Goal: Transaction & Acquisition: Purchase product/service

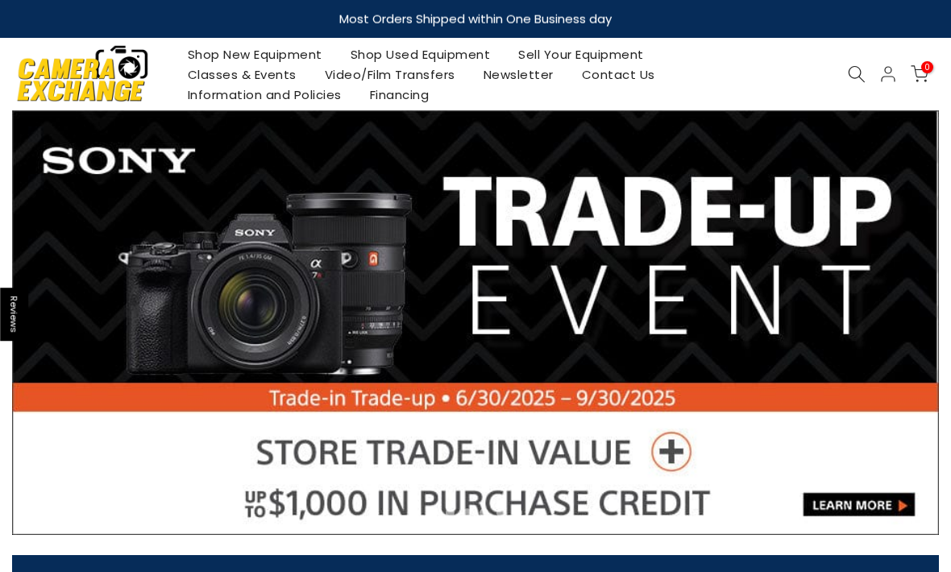
click at [436, 48] on link "Shop Used Equipment" at bounding box center [420, 54] width 168 height 20
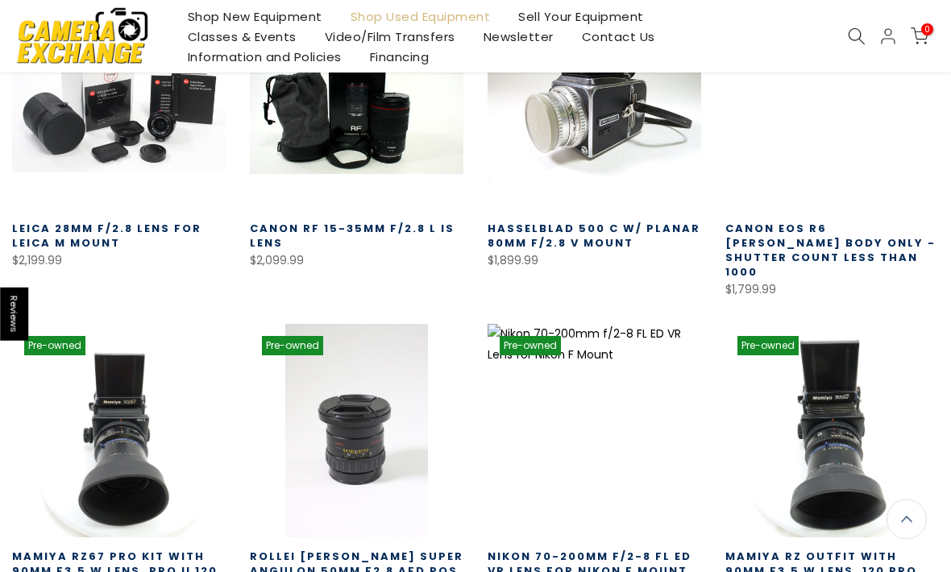
scroll to position [682, 0]
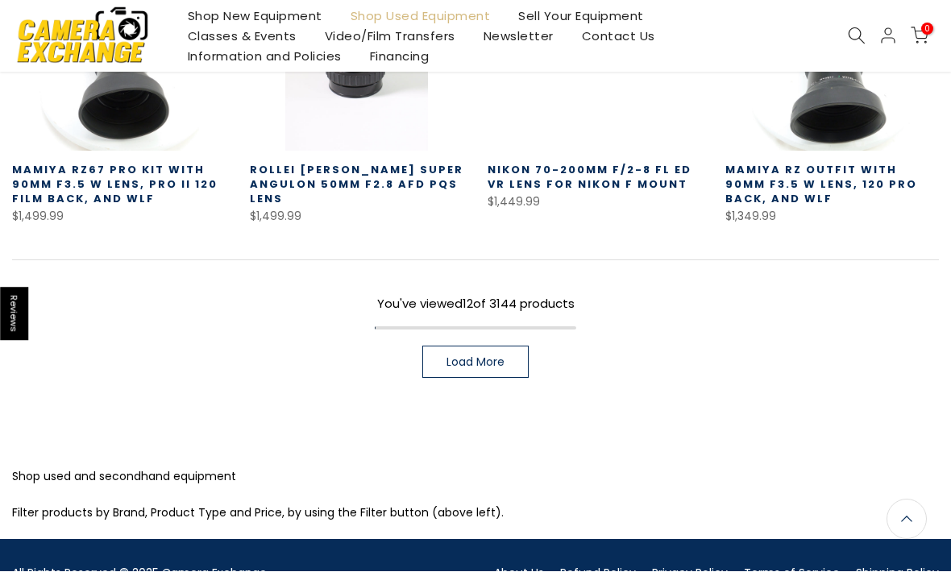
click at [491, 357] on span "Load More" at bounding box center [475, 362] width 58 height 11
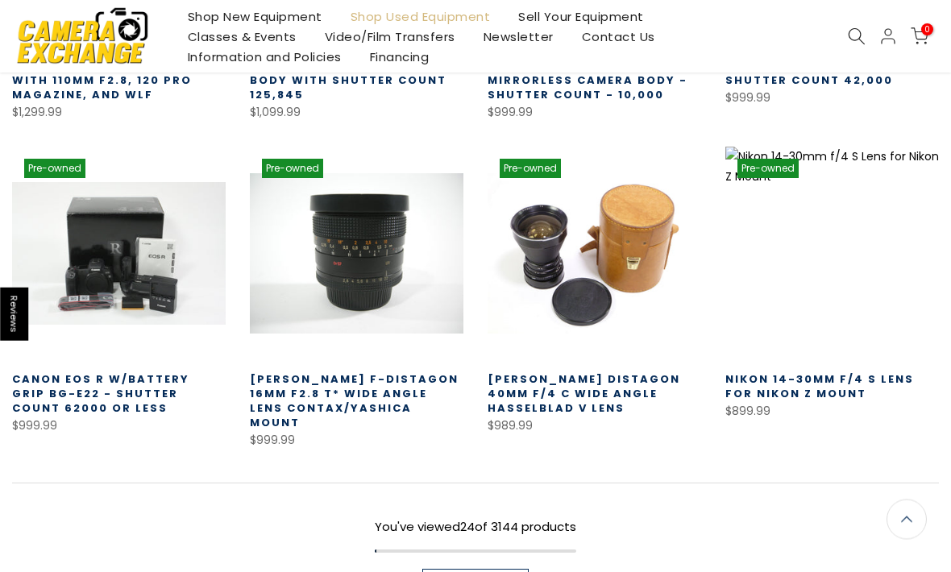
scroll to position [1803, 0]
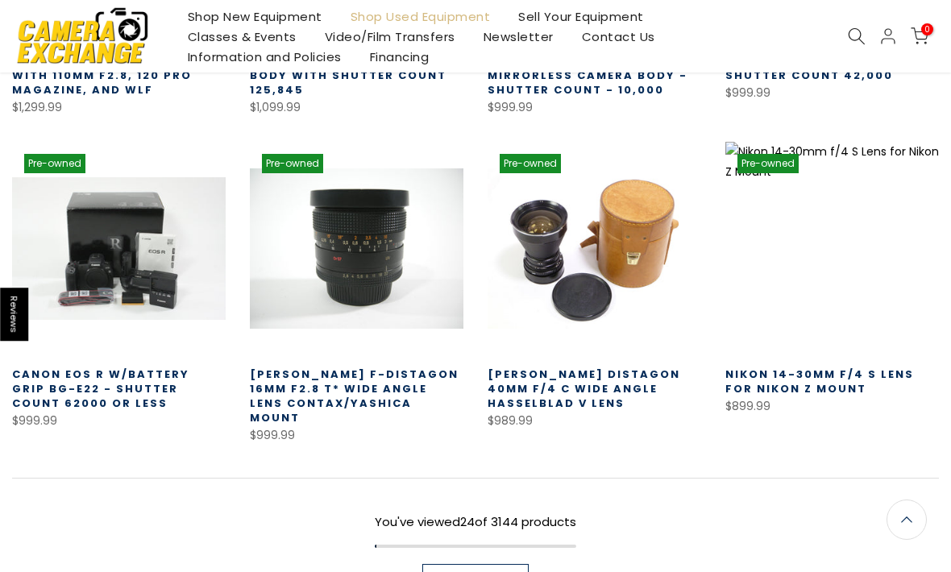
click at [480, 571] on span "Load More" at bounding box center [475, 579] width 58 height 11
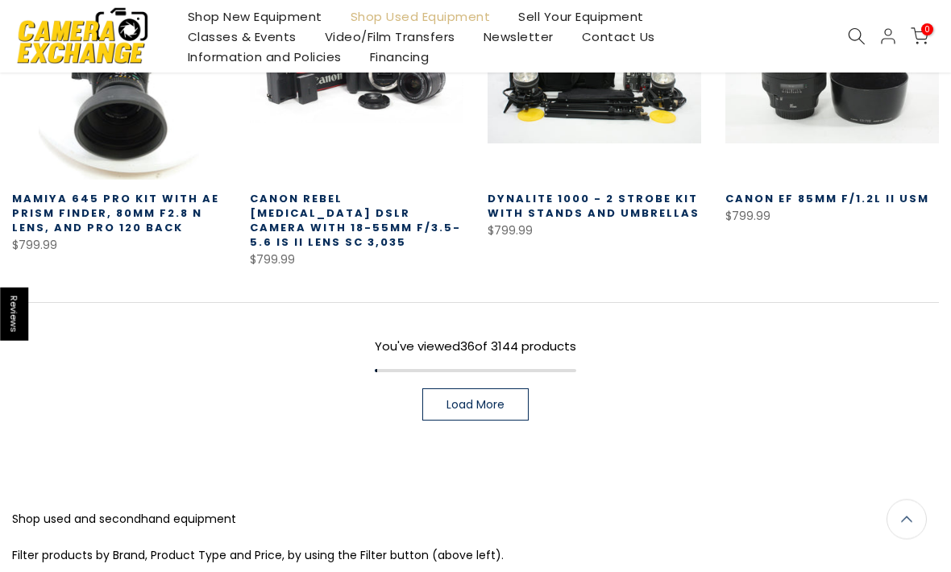
scroll to position [2962, 0]
click at [483, 389] on link "Load More" at bounding box center [475, 405] width 106 height 32
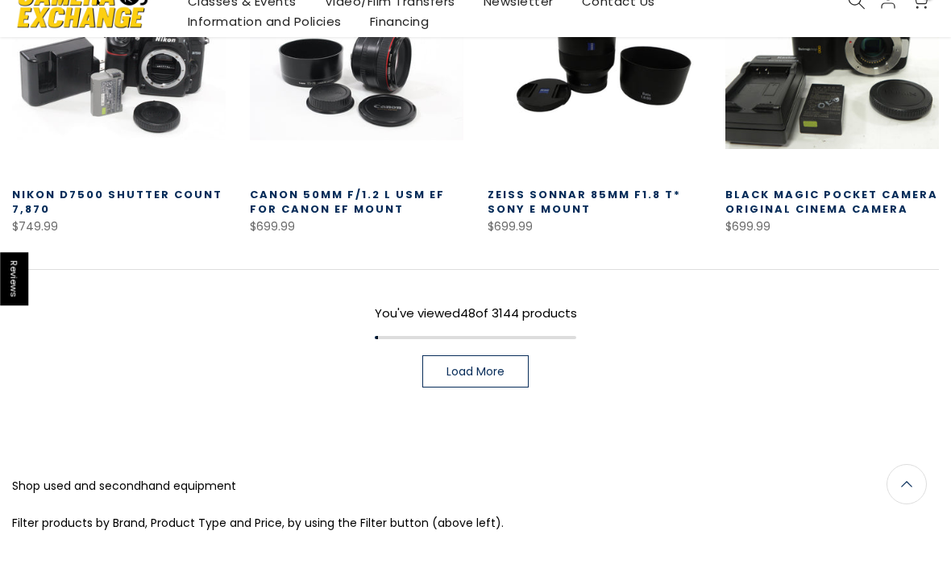
scroll to position [3904, 0]
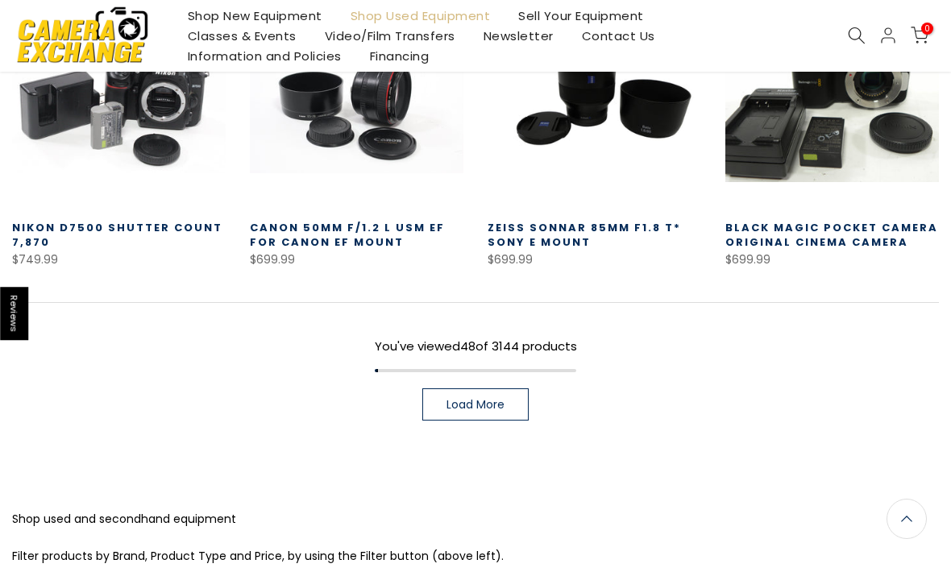
click at [496, 389] on link "Load More" at bounding box center [475, 405] width 106 height 32
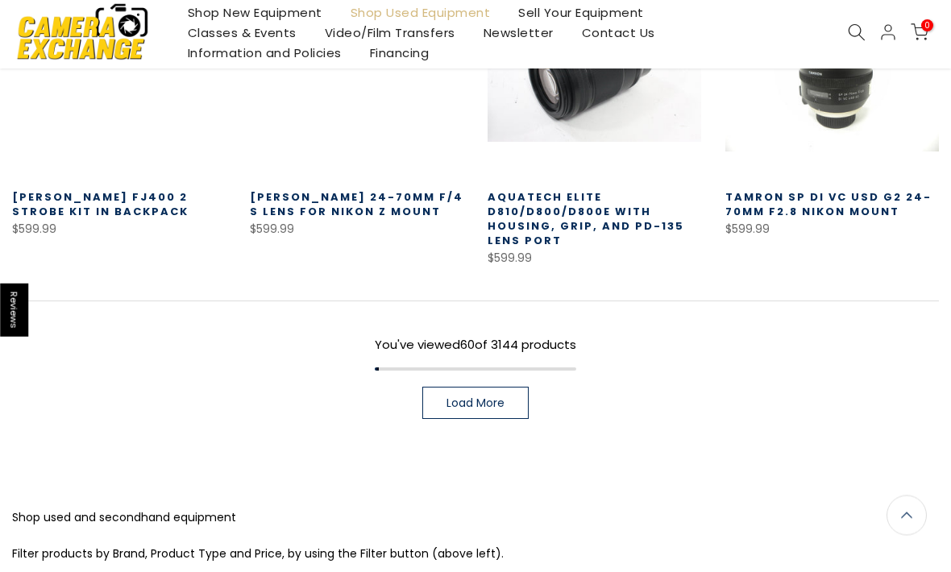
scroll to position [4858, 0]
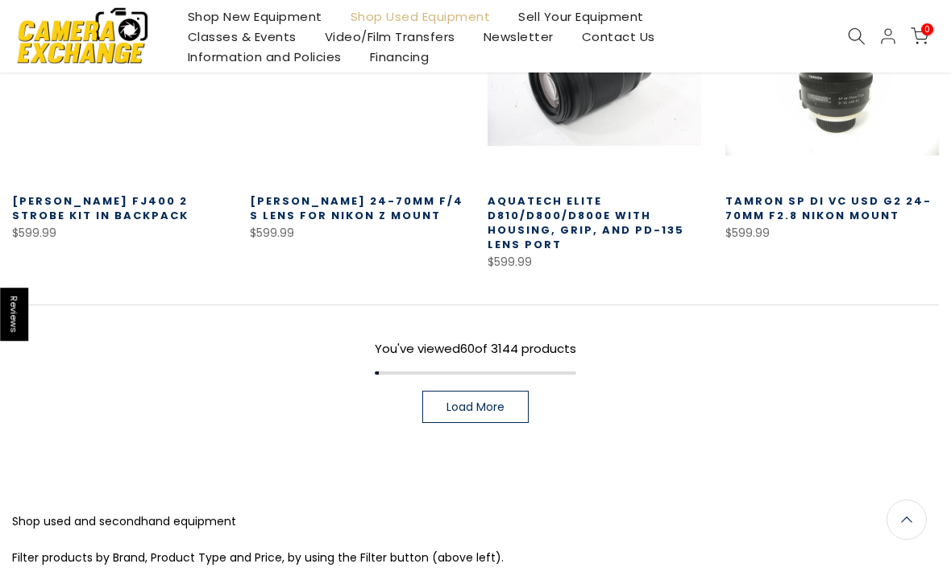
click at [491, 401] on span "Load More" at bounding box center [475, 406] width 58 height 11
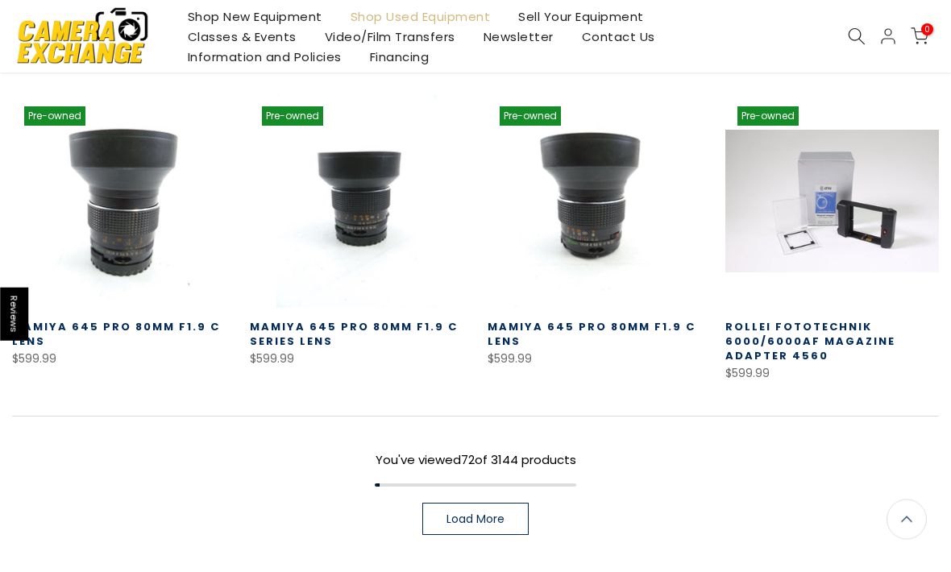
scroll to position [5703, 0]
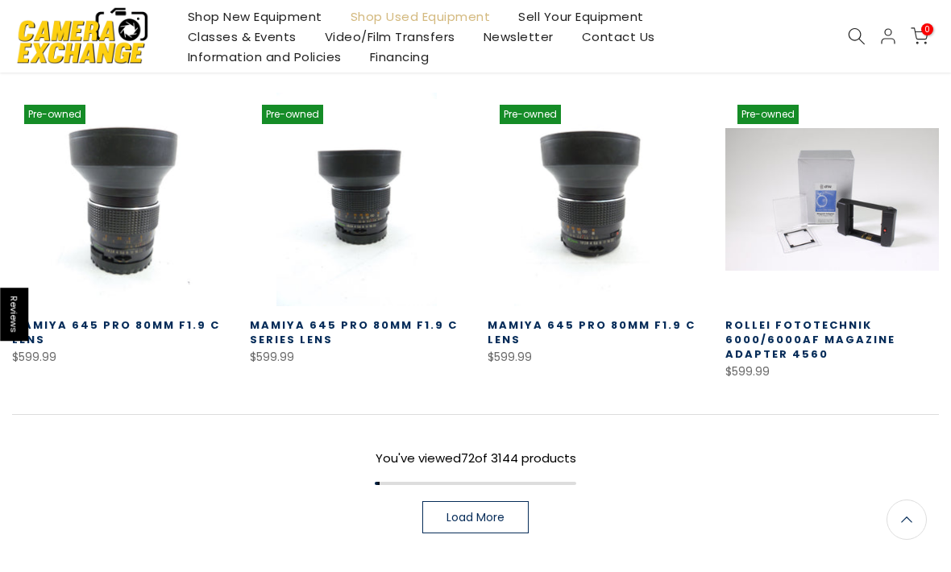
click at [465, 512] on span "Load More" at bounding box center [475, 517] width 58 height 11
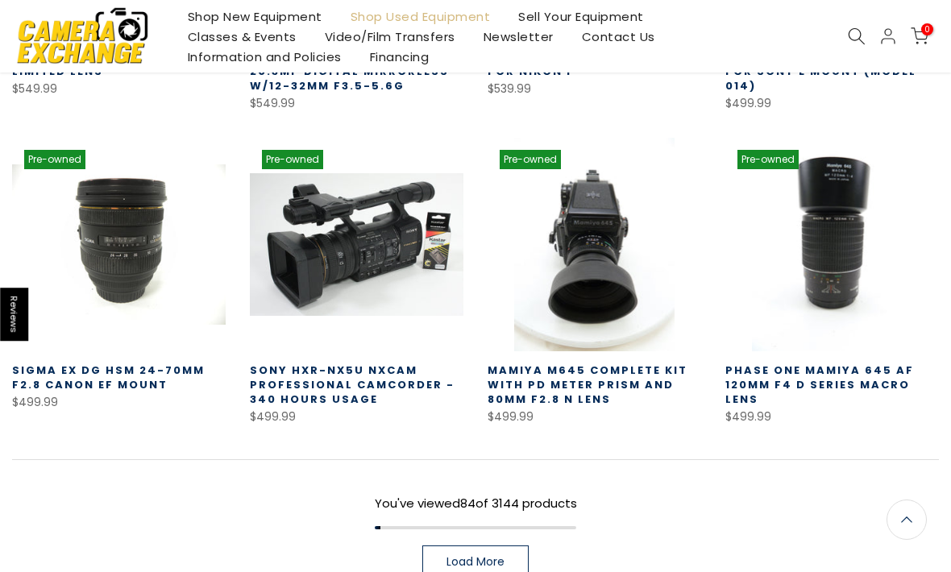
scroll to position [6595, 0]
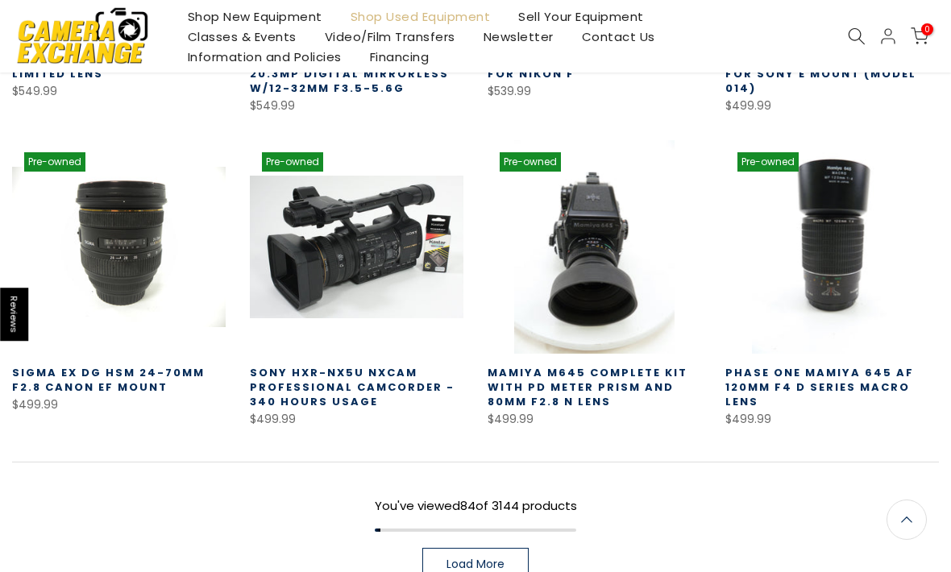
click at [482, 548] on link "Load More" at bounding box center [475, 564] width 106 height 32
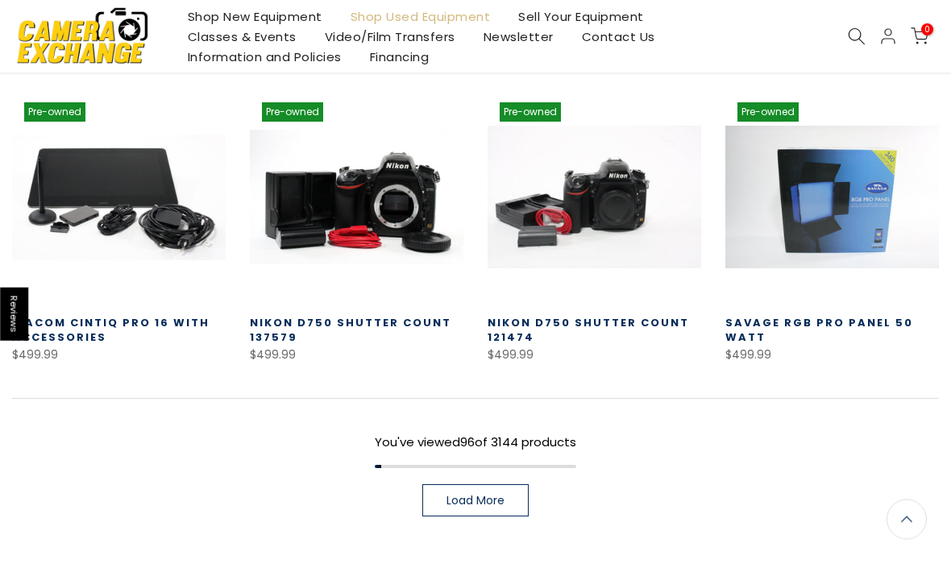
scroll to position [7588, 0]
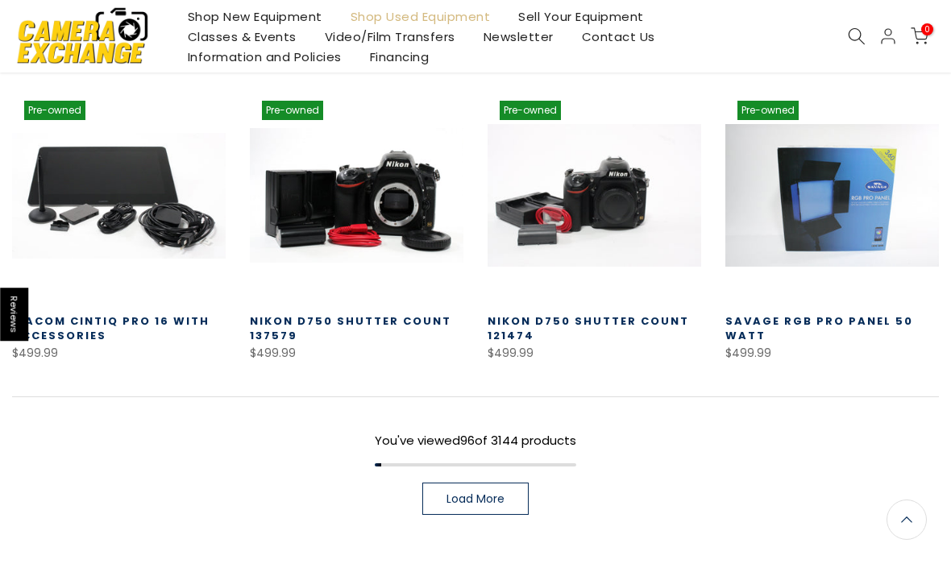
click at [459, 493] on span "Load More" at bounding box center [475, 498] width 58 height 11
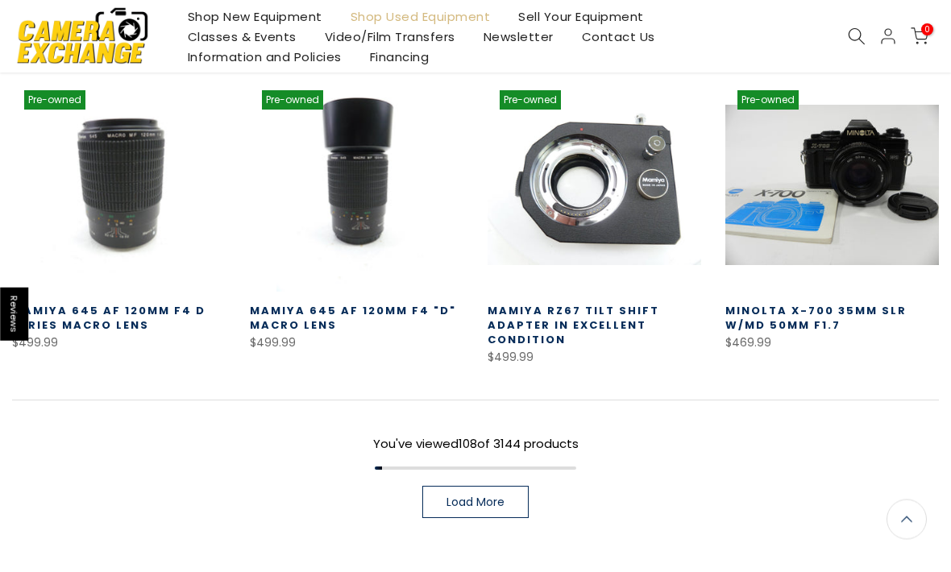
scroll to position [8590, 0]
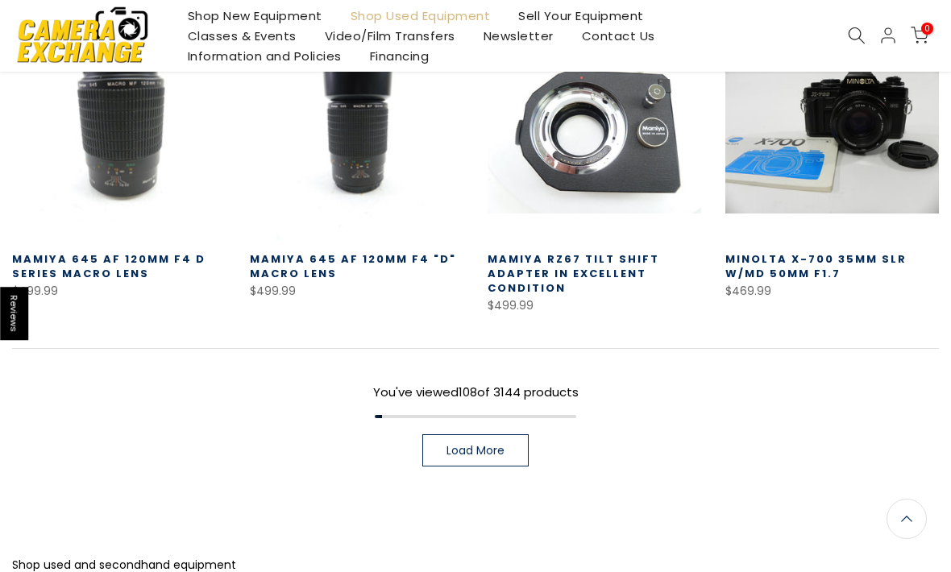
click at [470, 445] on span "Load More" at bounding box center [475, 450] width 58 height 11
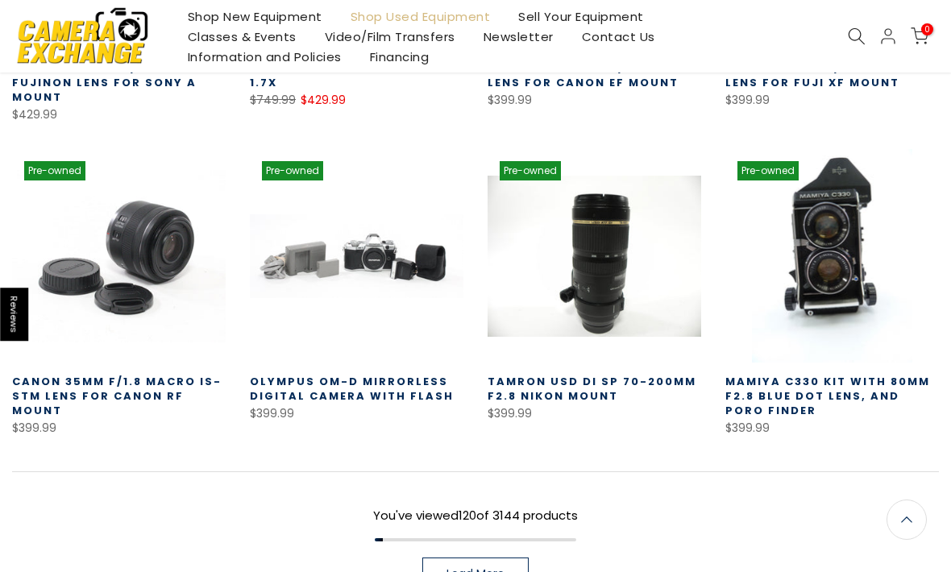
scroll to position [9408, 0]
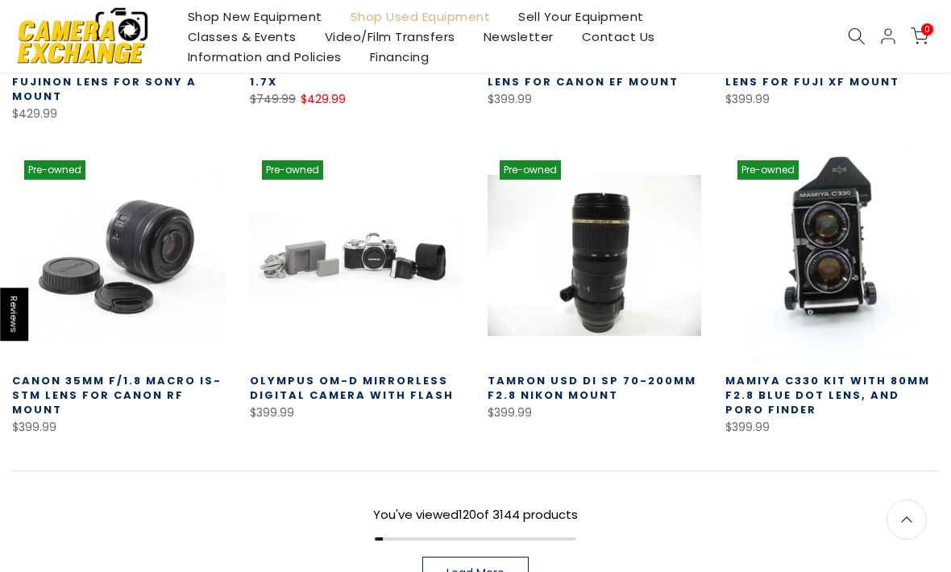
click at [467, 567] on span "Load More" at bounding box center [475, 572] width 58 height 11
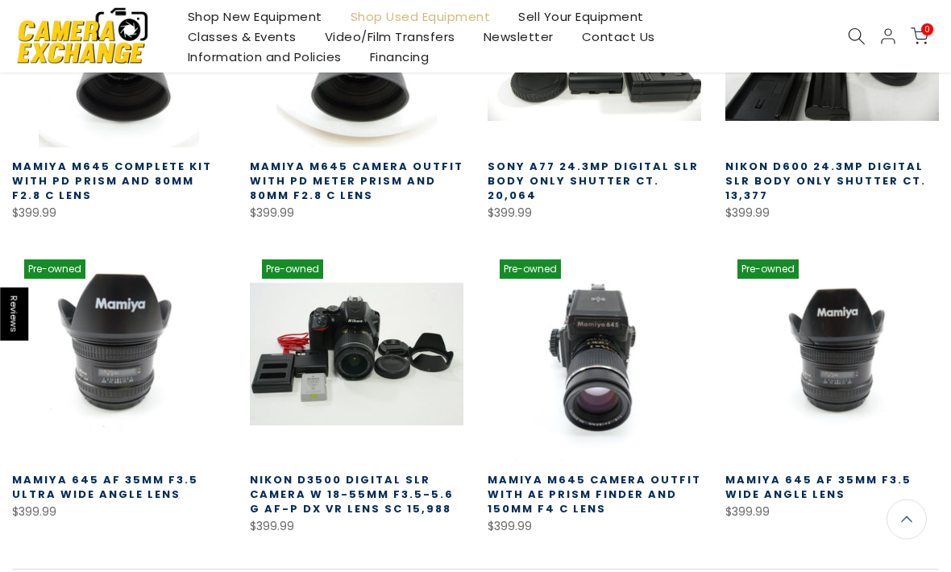
scroll to position [10250, 0]
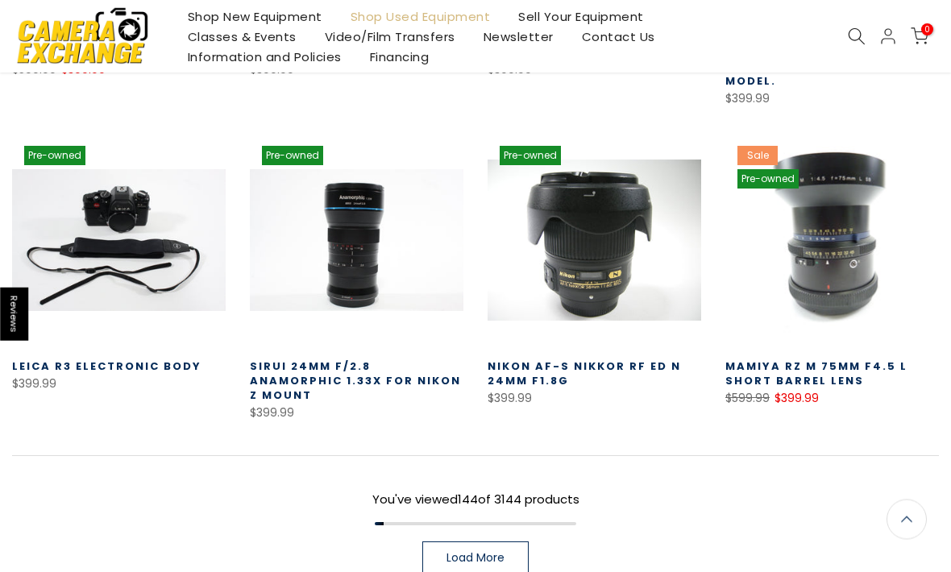
scroll to position [11310, 0]
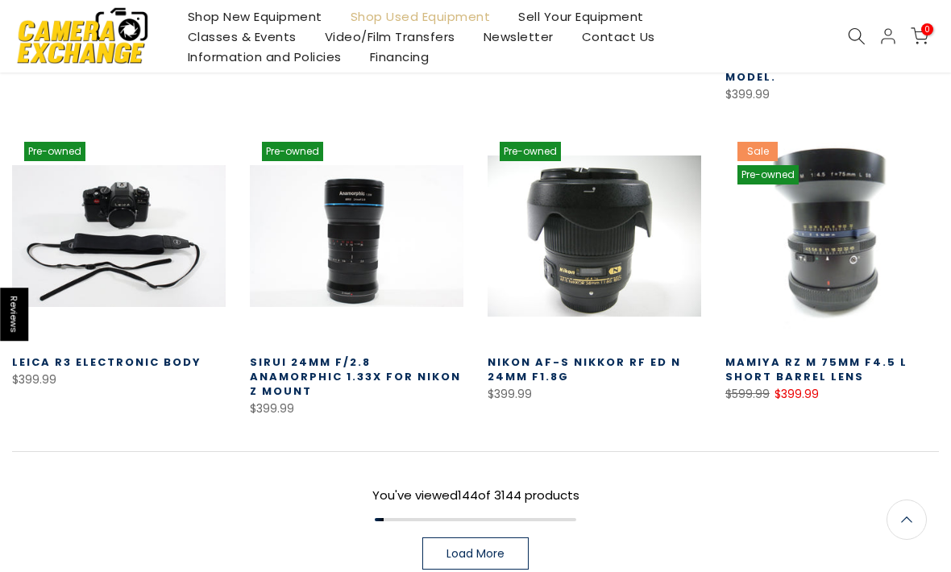
click at [480, 537] on link "Load More" at bounding box center [475, 553] width 106 height 32
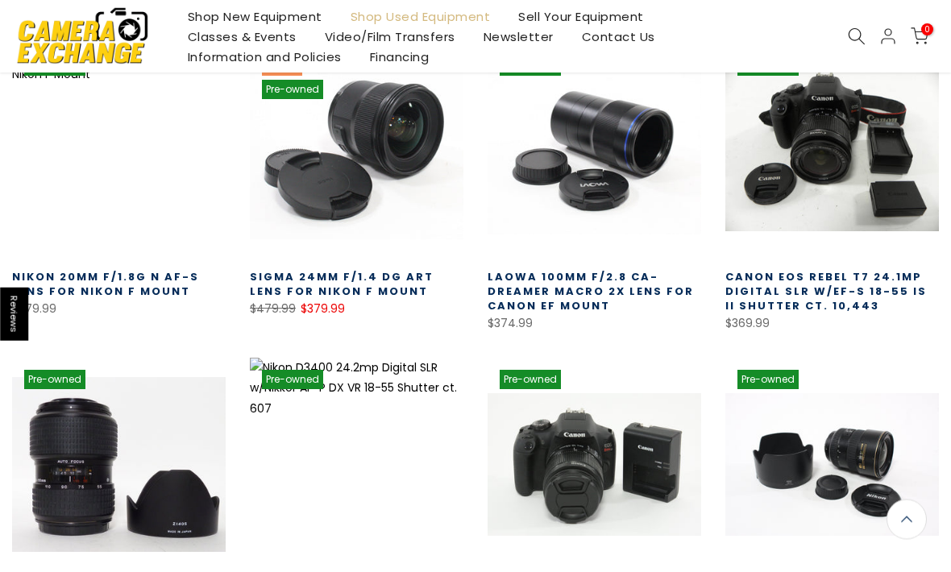
scroll to position [12020, 0]
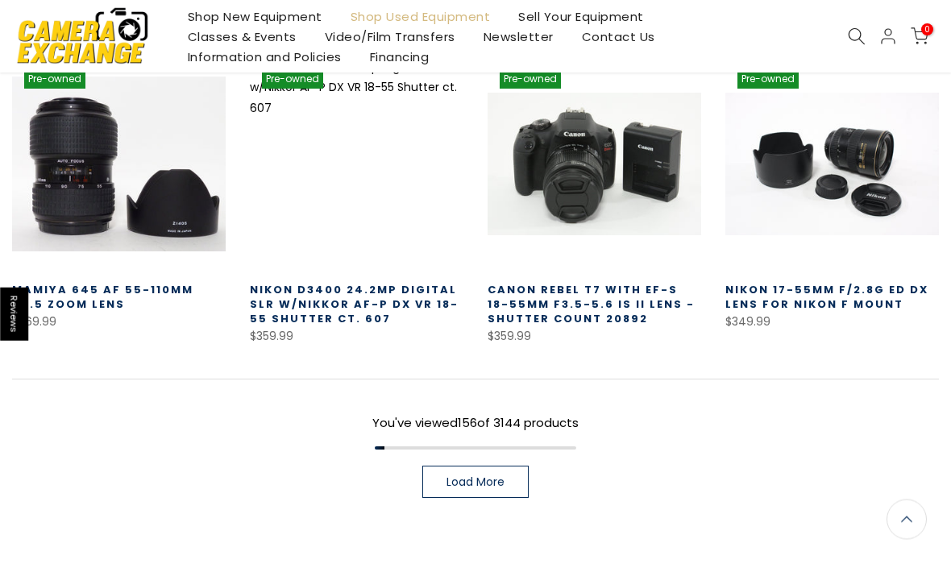
click at [493, 466] on link "Load More" at bounding box center [475, 482] width 106 height 32
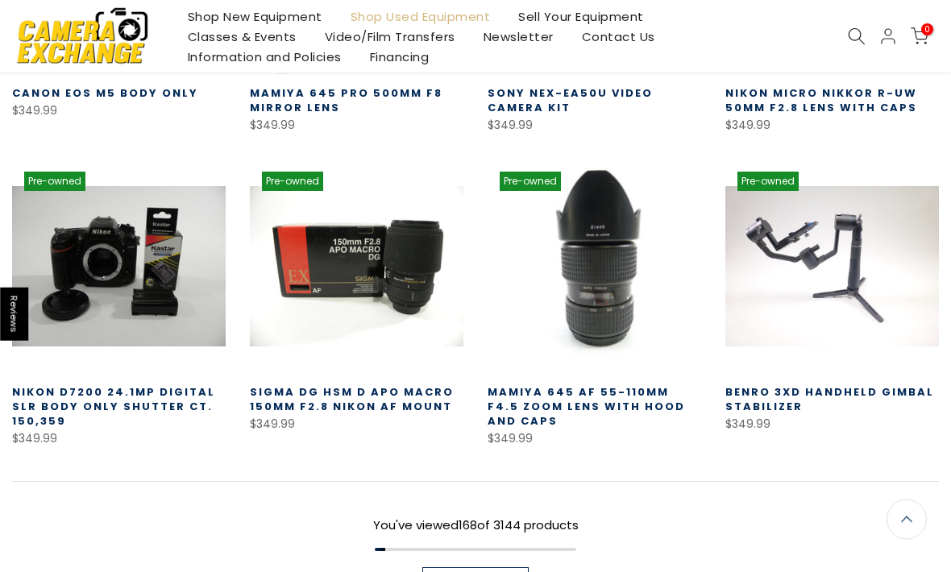
scroll to position [13154, 0]
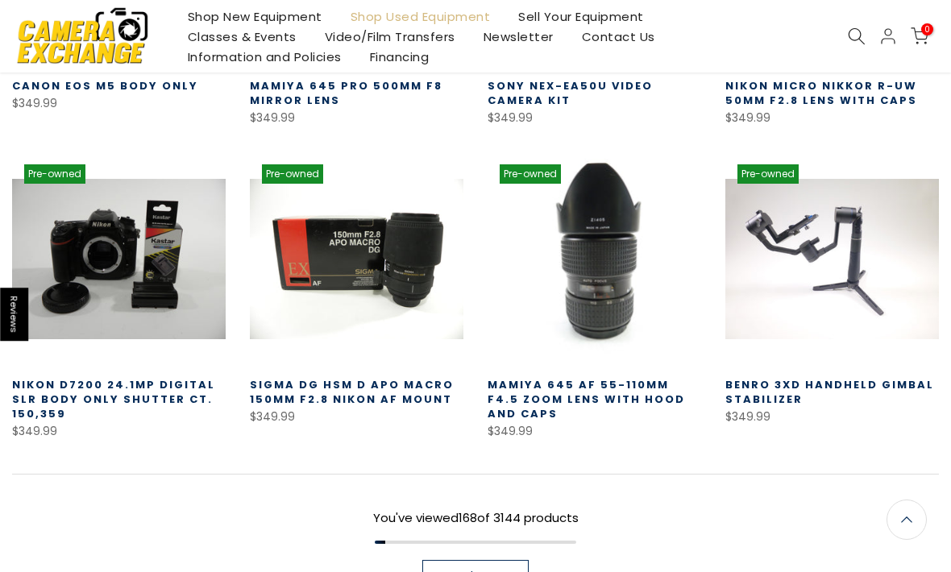
click at [499, 560] on link "Load More" at bounding box center [475, 576] width 106 height 32
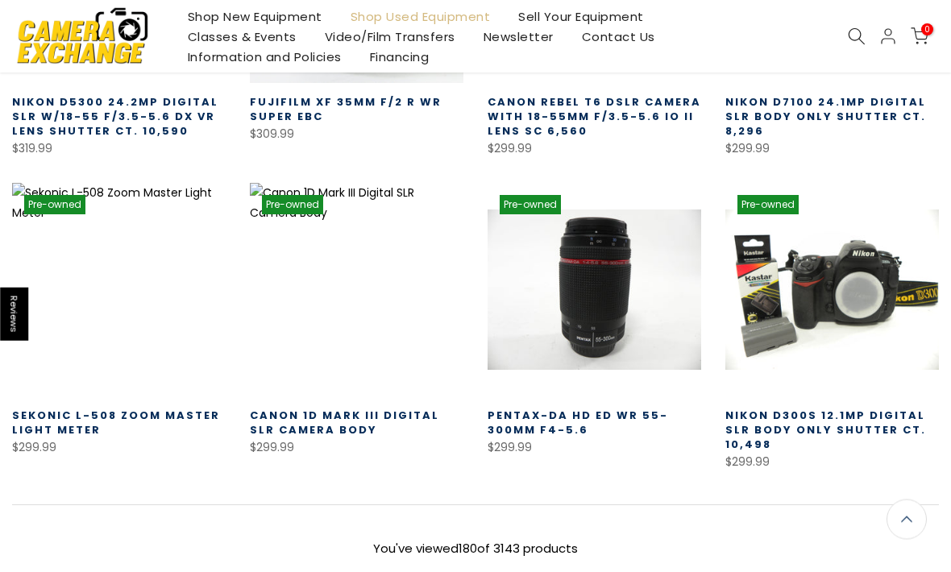
scroll to position [14063, 0]
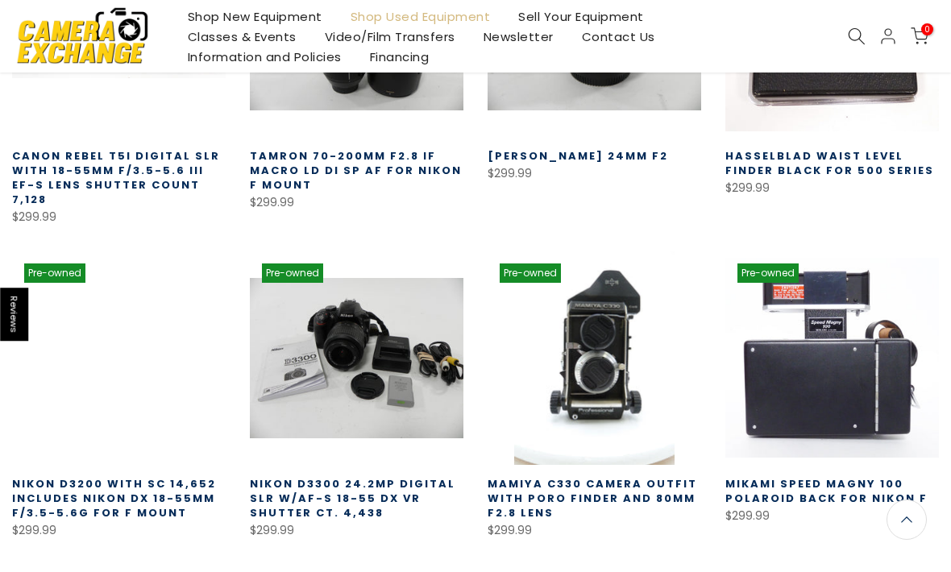
scroll to position [14966, 0]
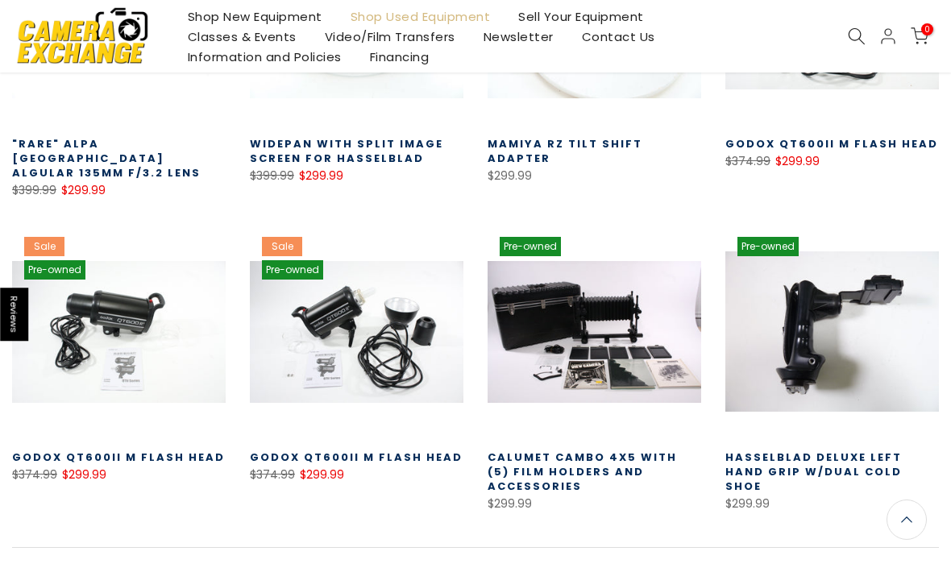
scroll to position [15929, 0]
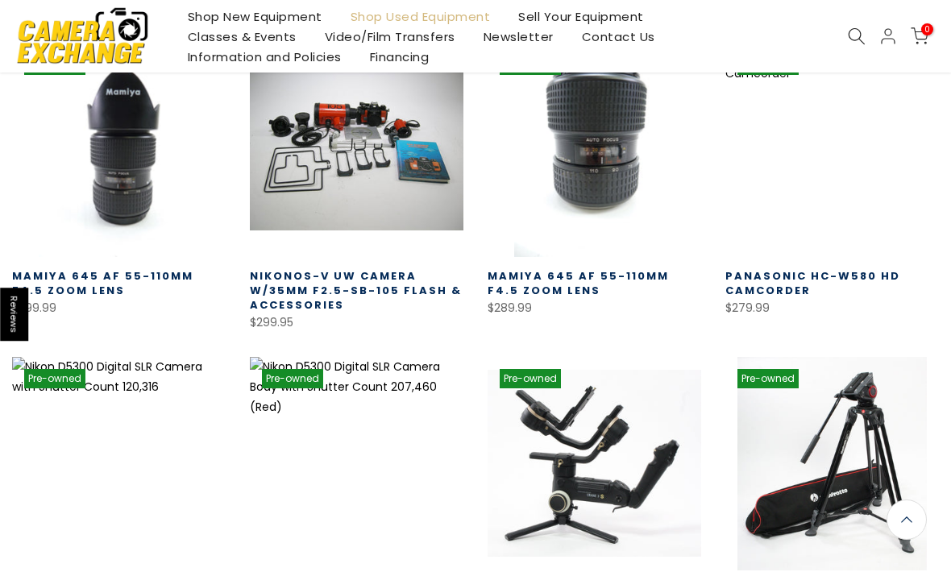
scroll to position [16782, 0]
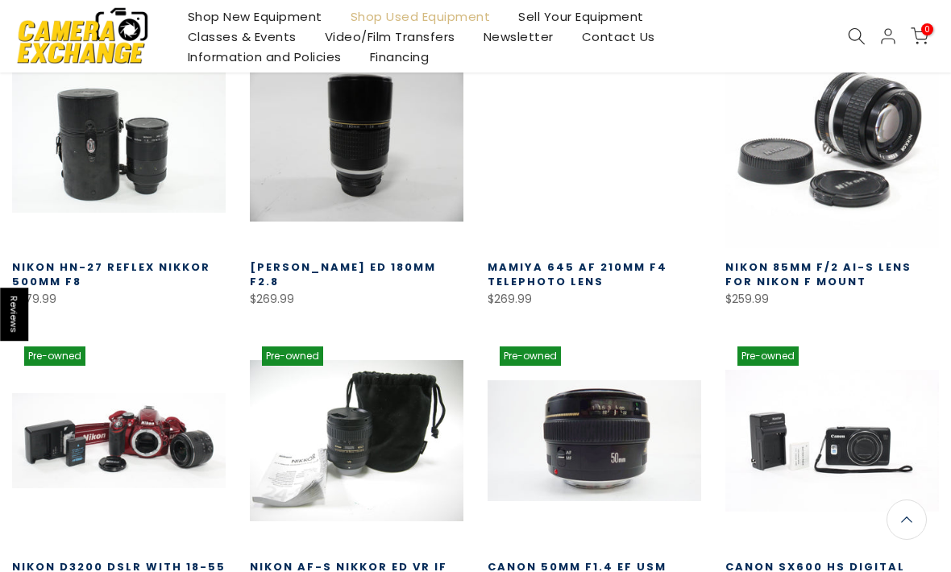
scroll to position [17698, 0]
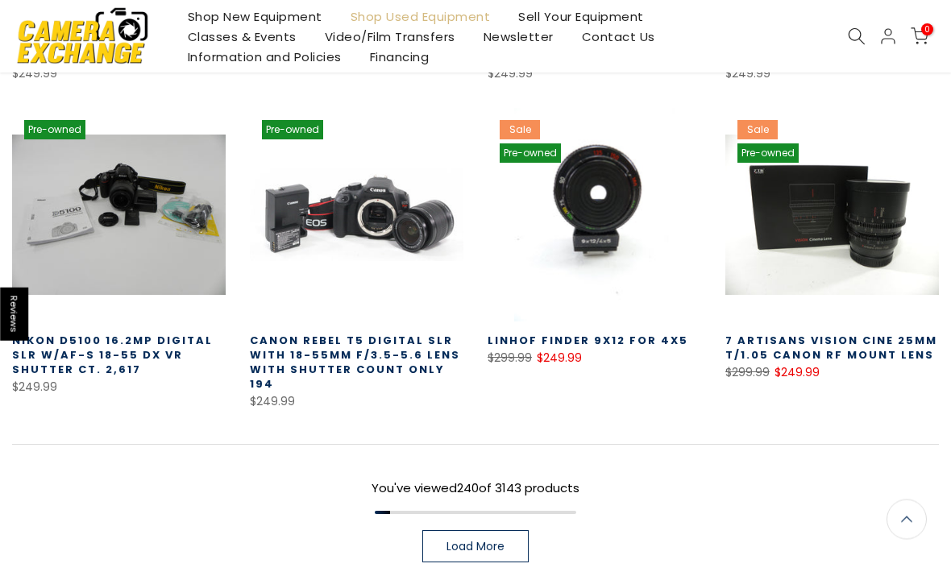
scroll to position [18856, 0]
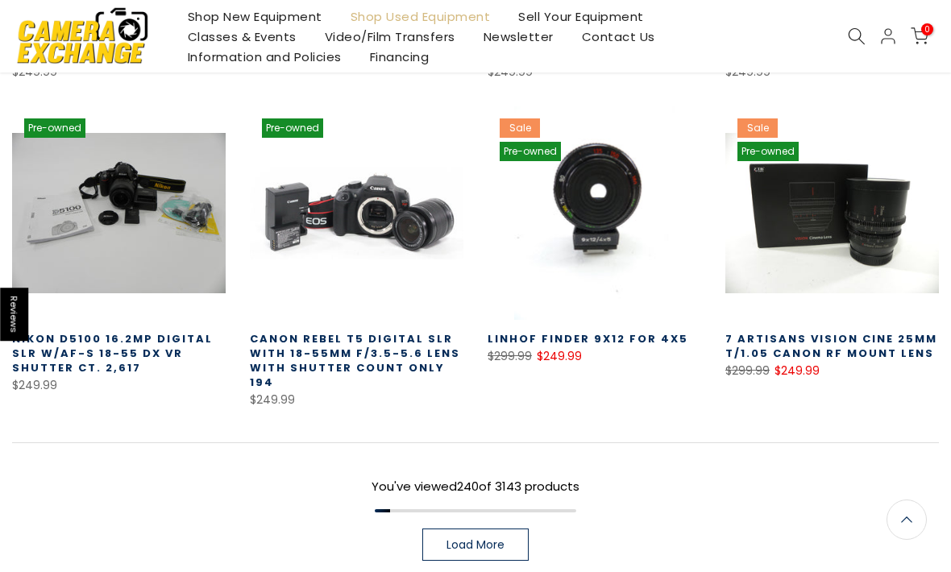
click at [470, 539] on span "Load More" at bounding box center [475, 544] width 58 height 11
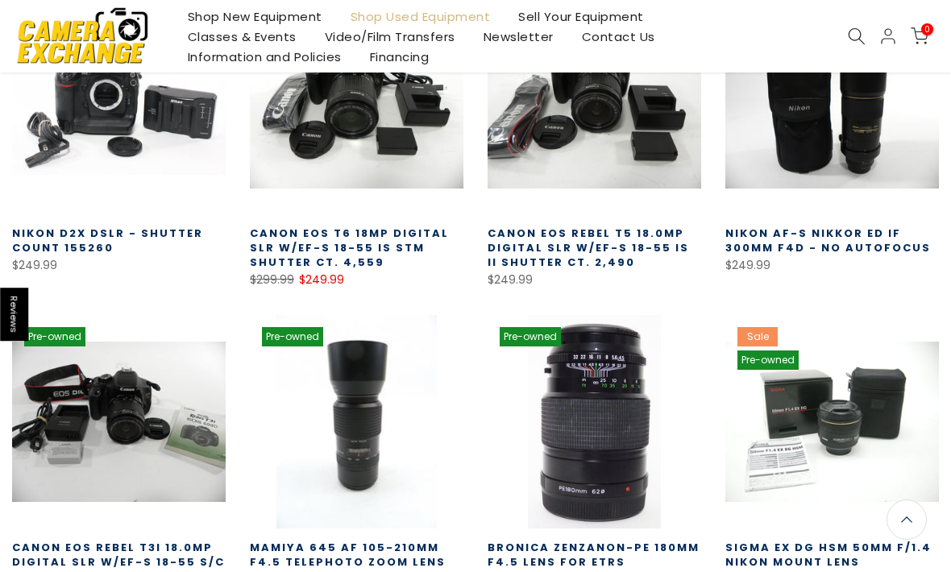
scroll to position [19605, 0]
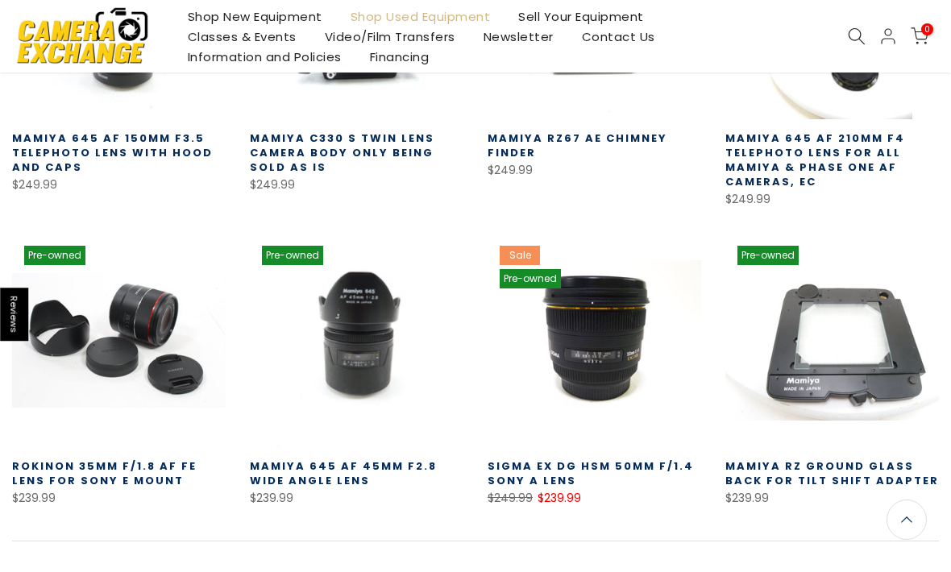
scroll to position [20638, 0]
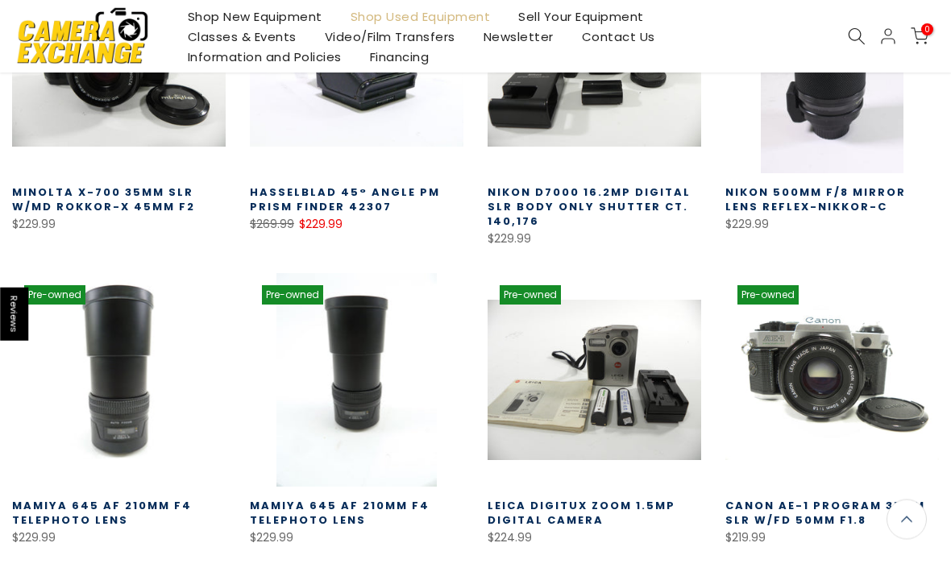
scroll to position [21527, 0]
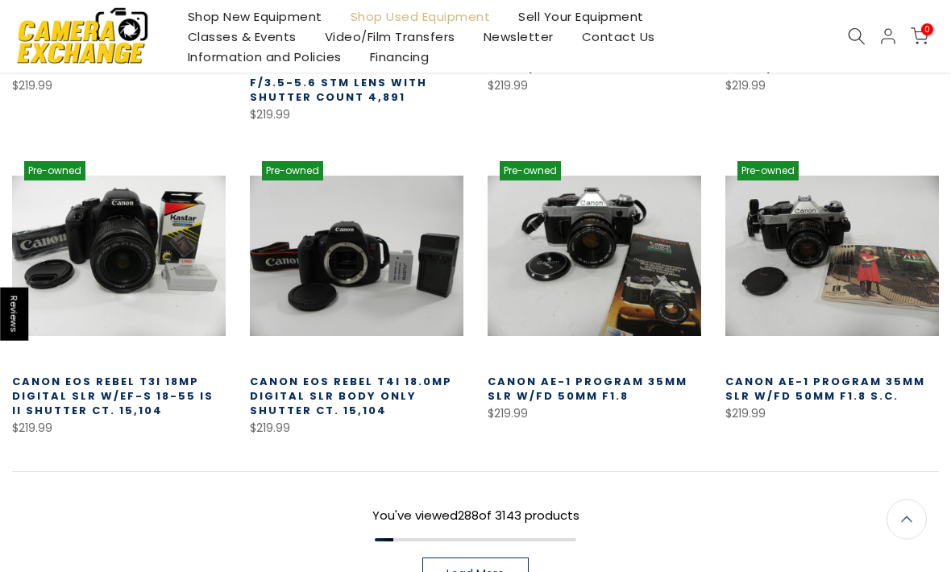
scroll to position [22591, 0]
click at [496, 568] on span "Load More" at bounding box center [475, 573] width 58 height 11
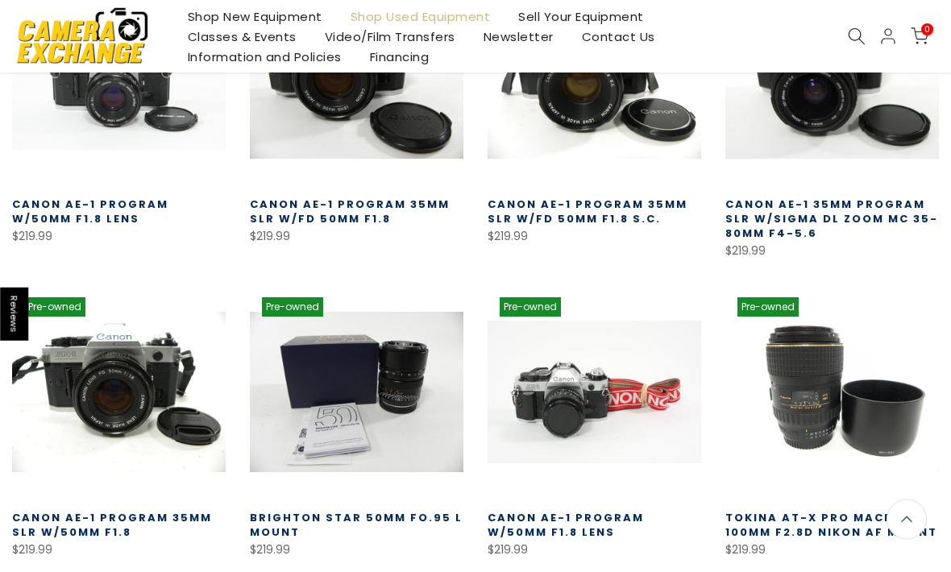
scroll to position [23402, 0]
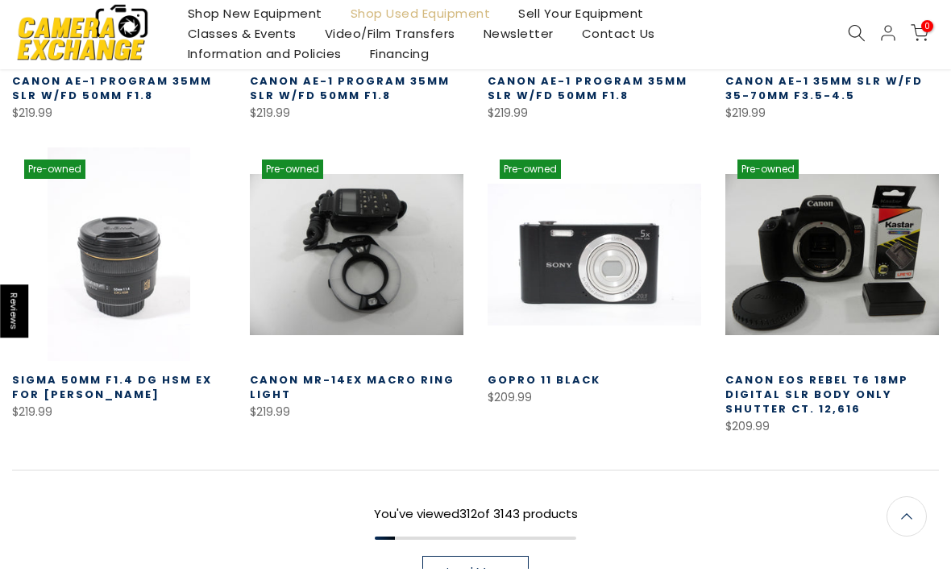
scroll to position [24440, 0]
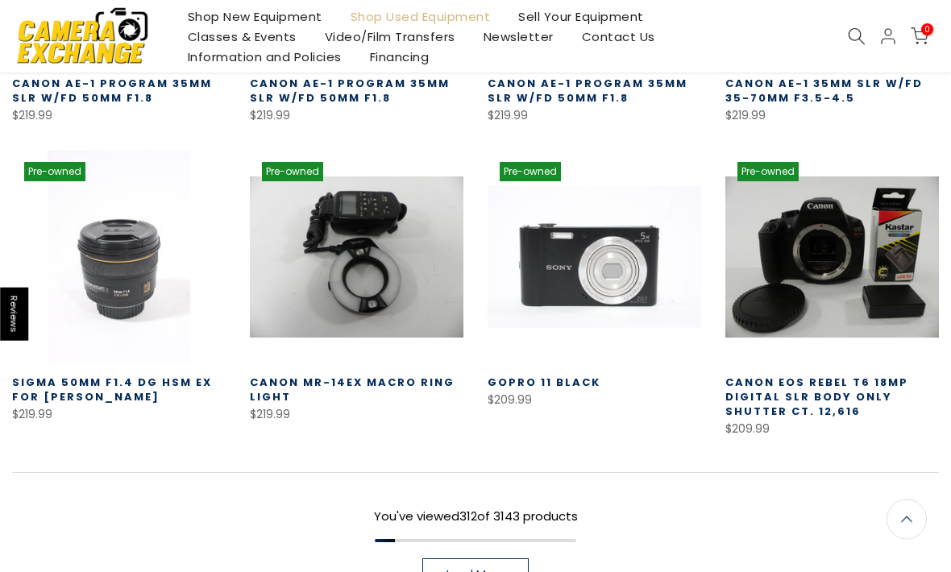
click at [483, 559] on link "Load More" at bounding box center [475, 575] width 106 height 32
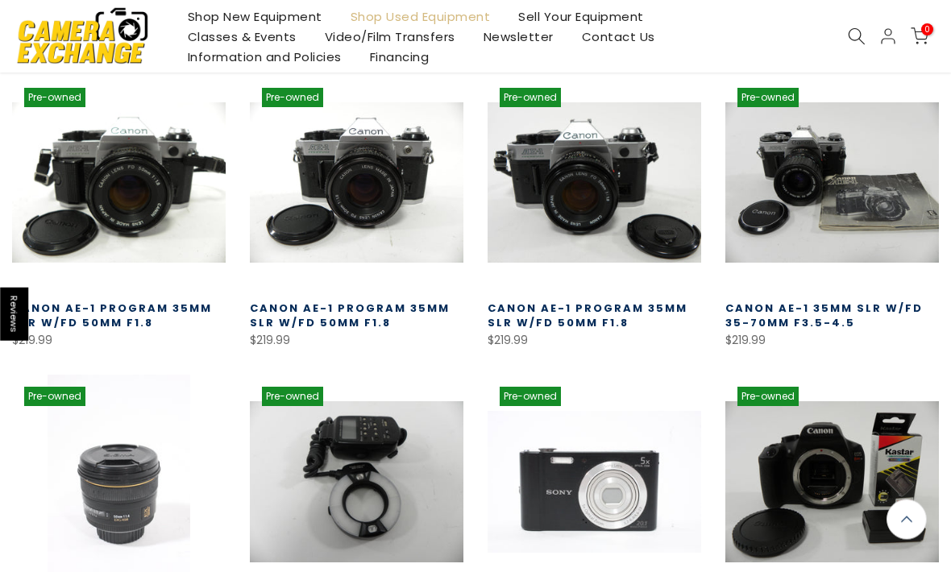
scroll to position [24199, 0]
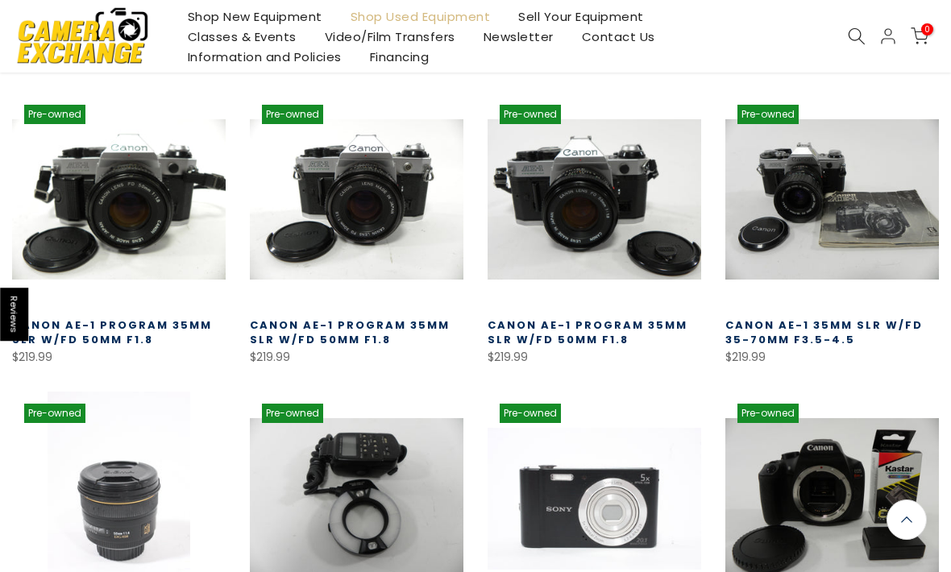
click at [616, 392] on link at bounding box center [593, 498] width 213 height 213
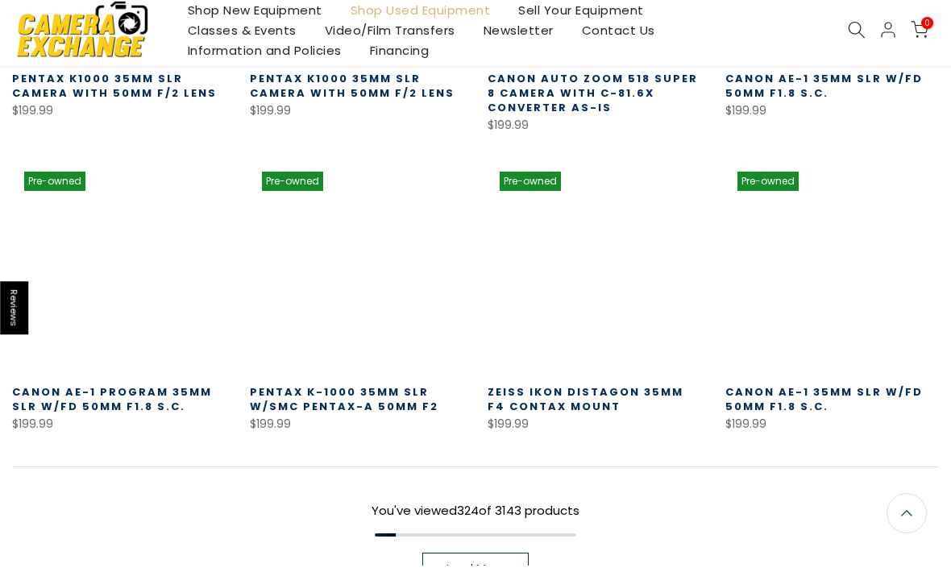
scroll to position [25367, 0]
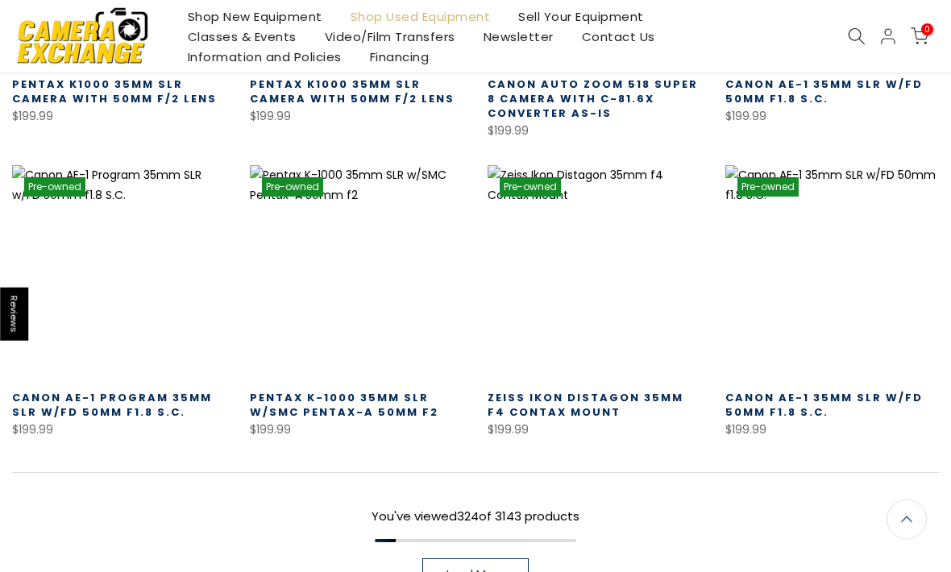
click at [465, 570] on span "Load More" at bounding box center [475, 575] width 58 height 11
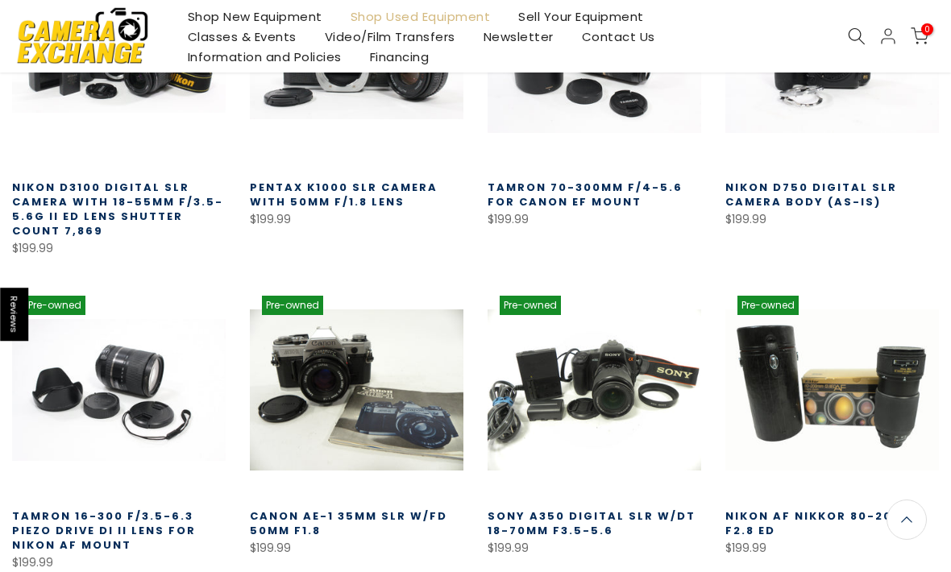
scroll to position [26192, 0]
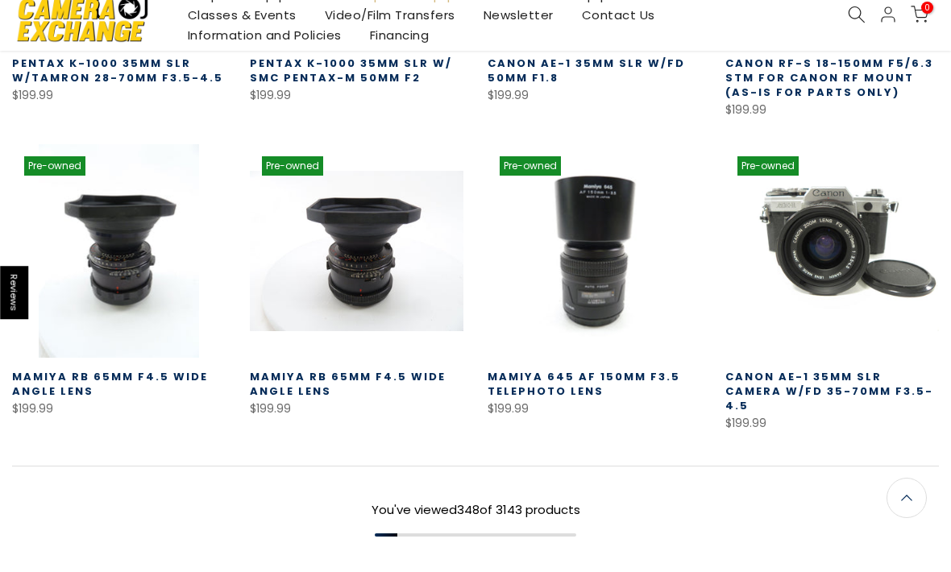
scroll to position [27246, 0]
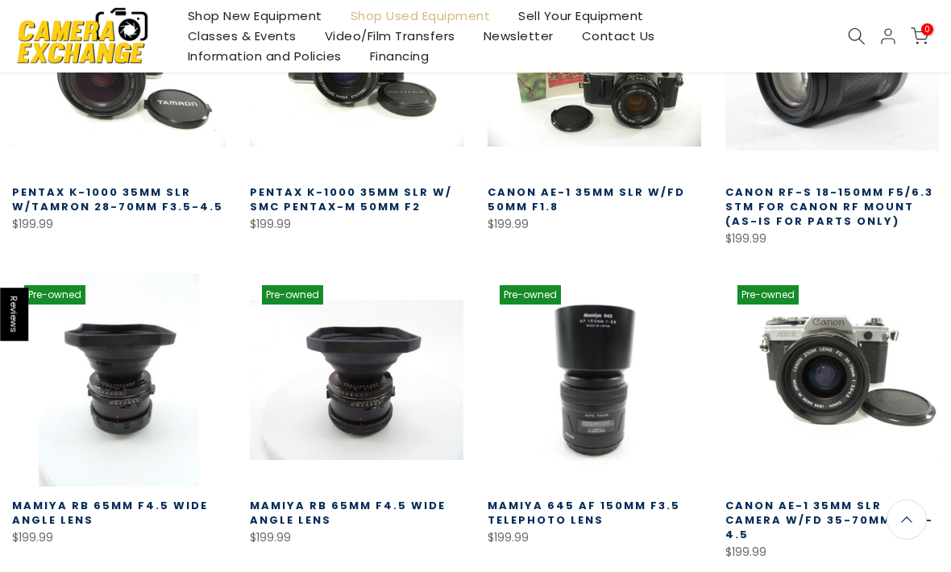
scroll to position [27135, 0]
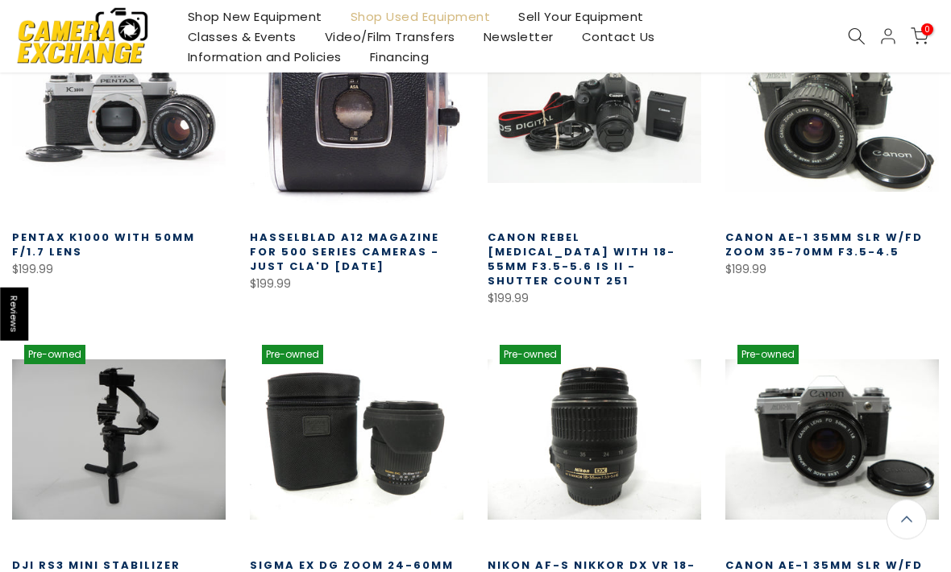
scroll to position [28963, 0]
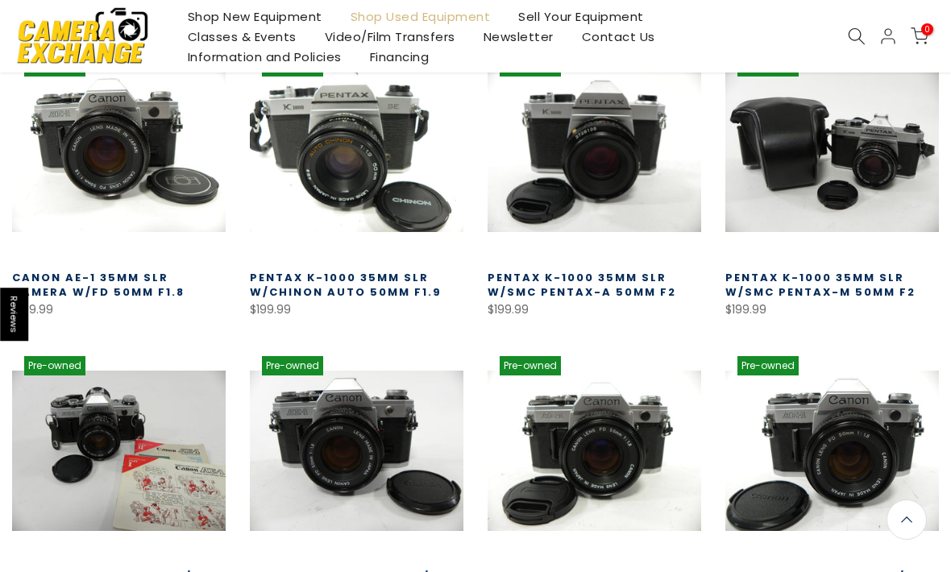
scroll to position [29865, 0]
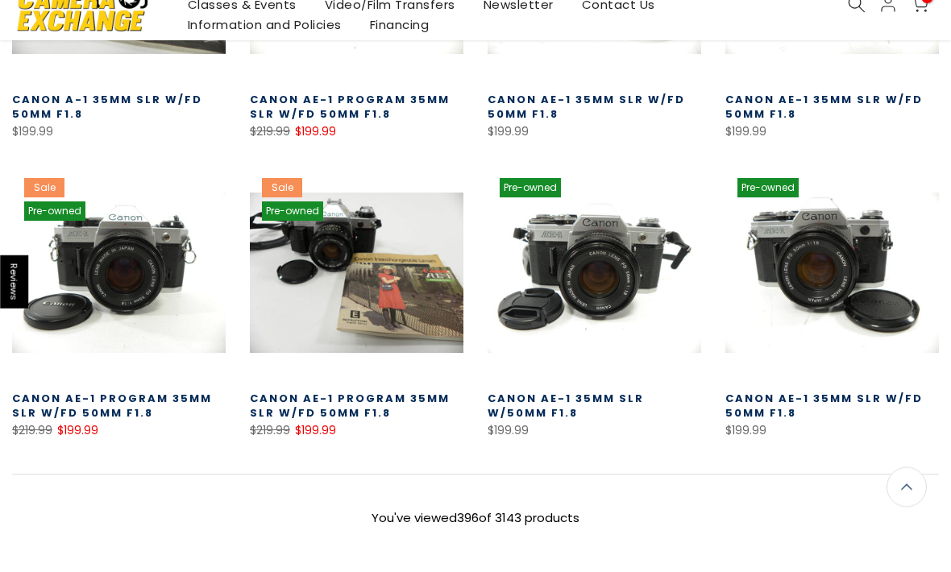
scroll to position [30907, 0]
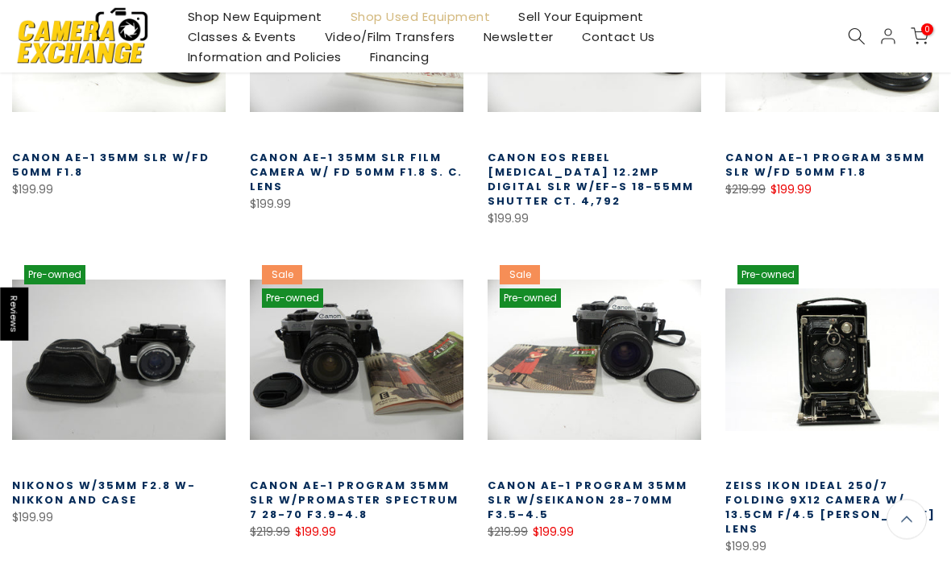
scroll to position [31792, 0]
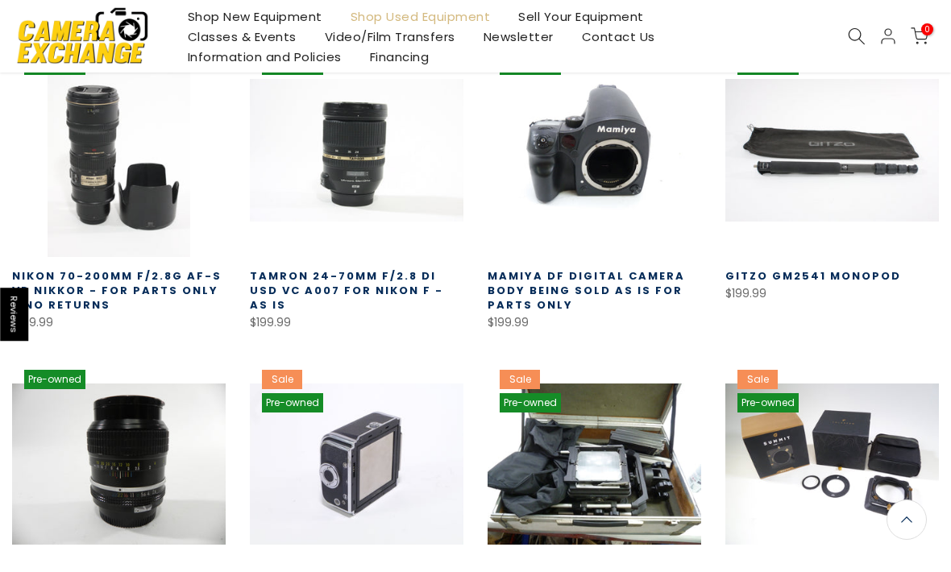
scroll to position [32650, 0]
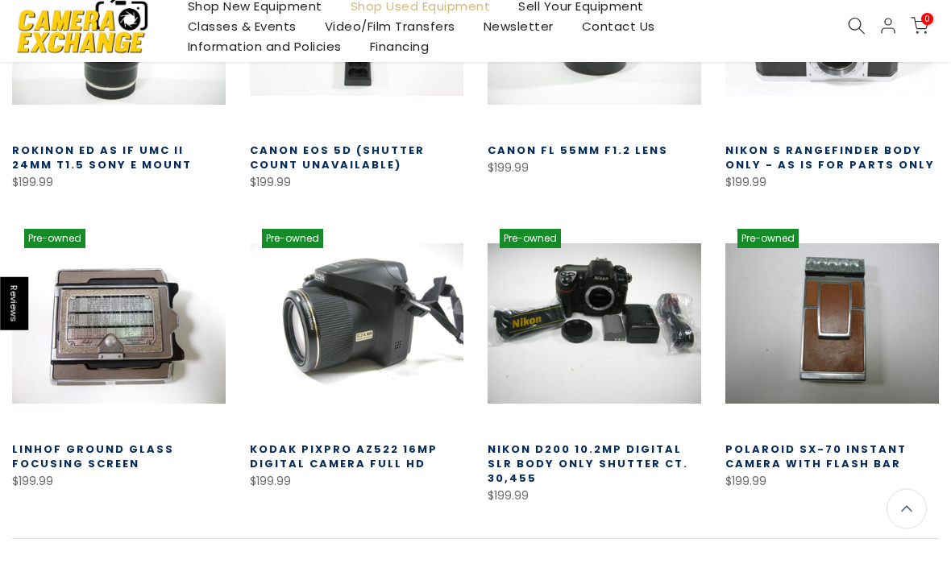
scroll to position [33711, 0]
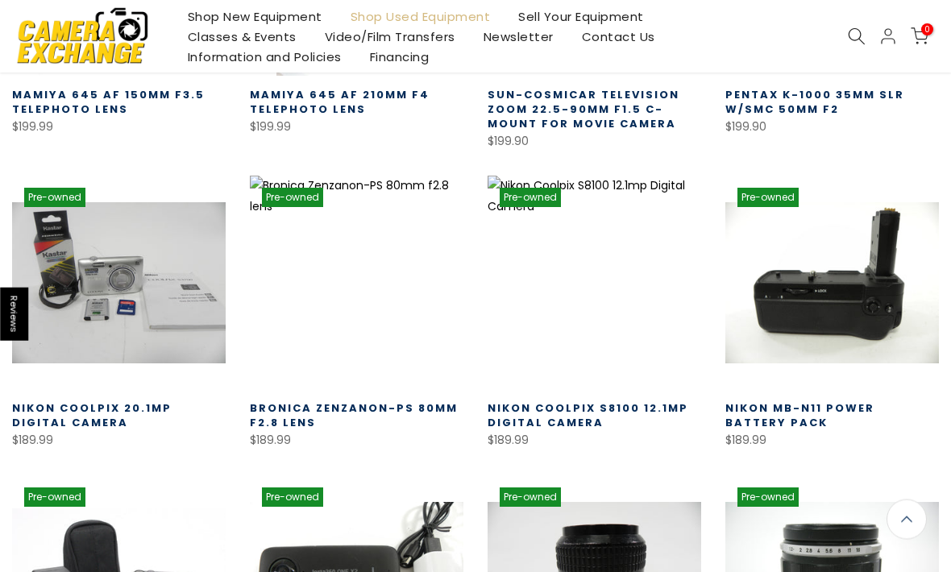
scroll to position [34393, 0]
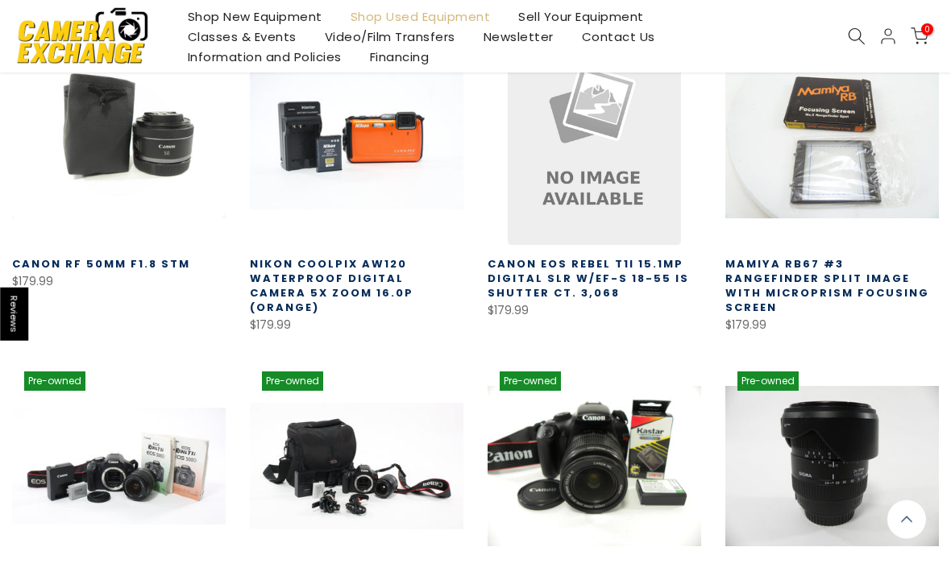
scroll to position [35478, 0]
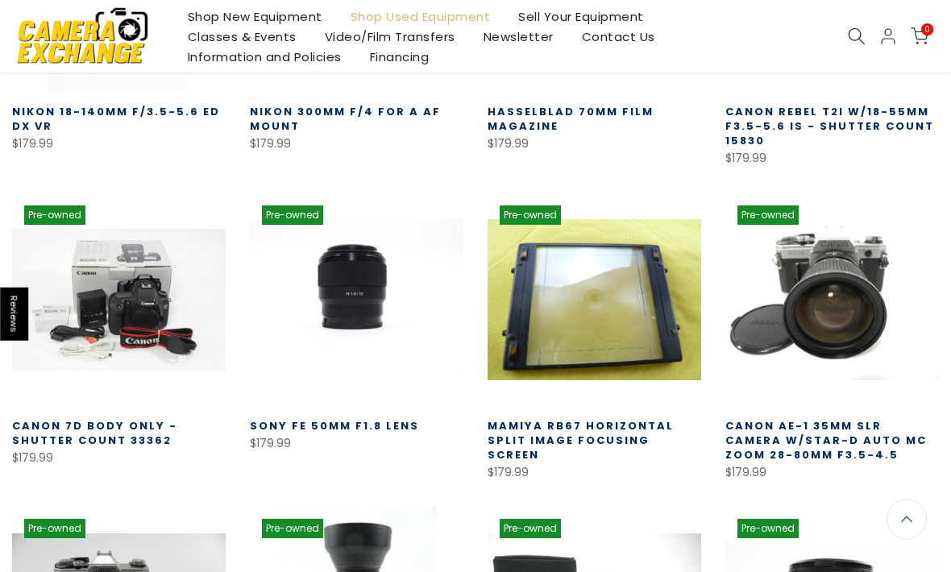
scroll to position [36285, 0]
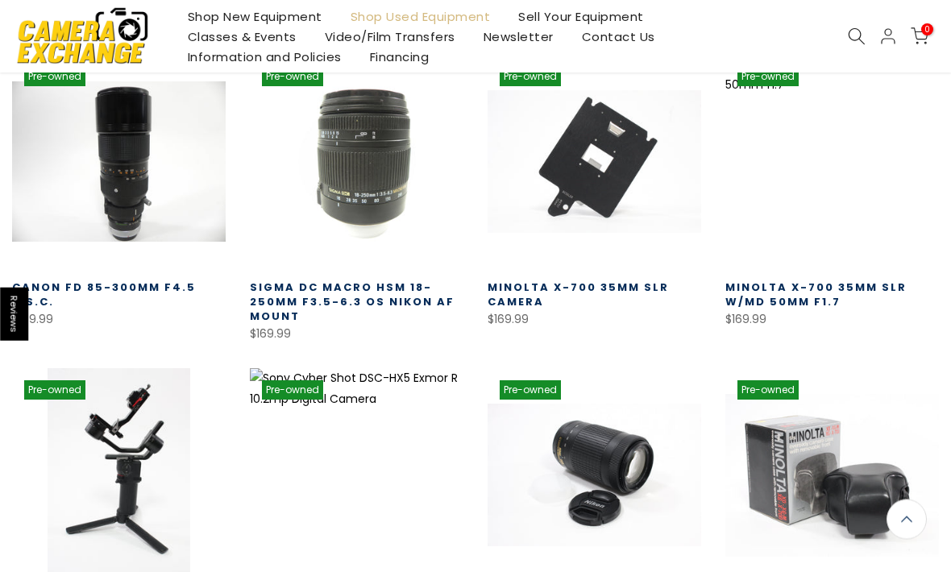
scroll to position [37348, 0]
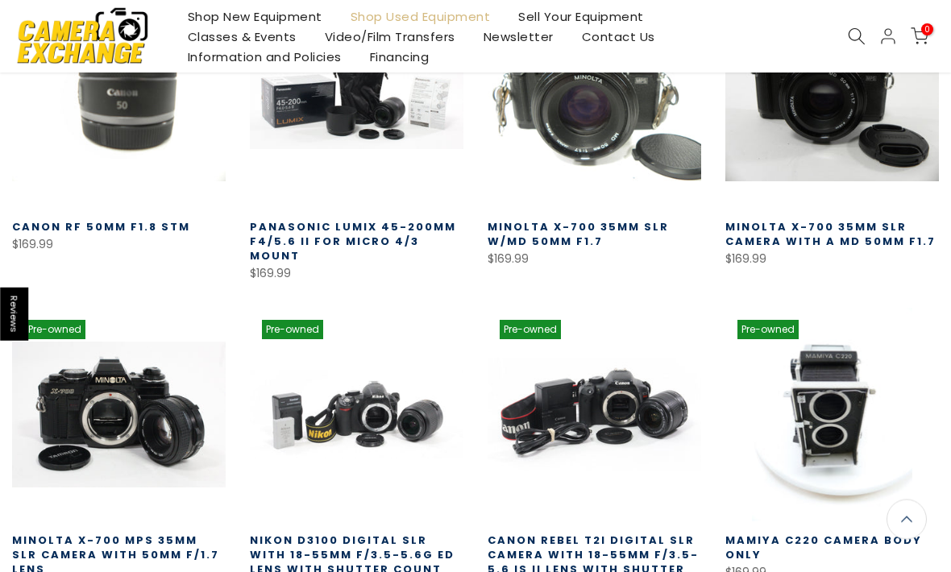
scroll to position [38364, 0]
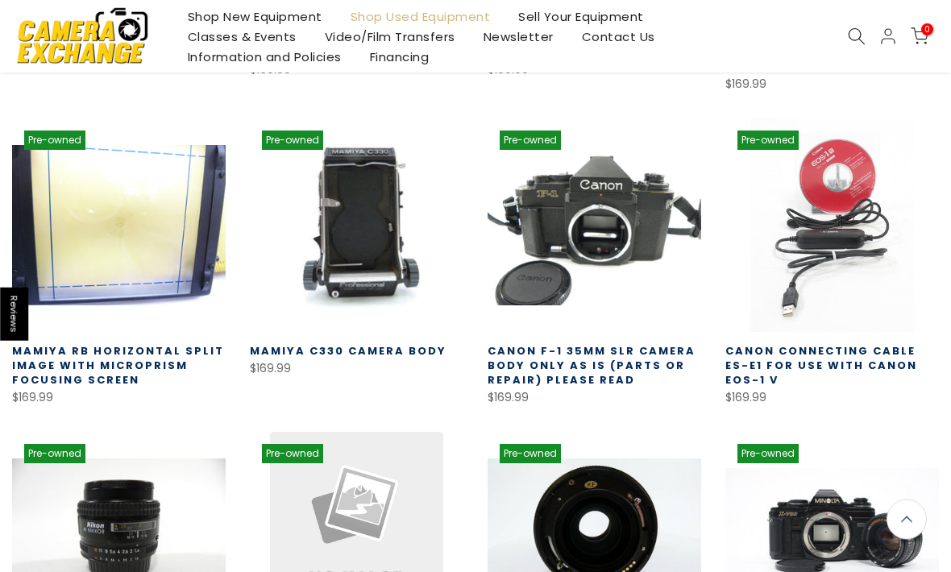
scroll to position [39194, 0]
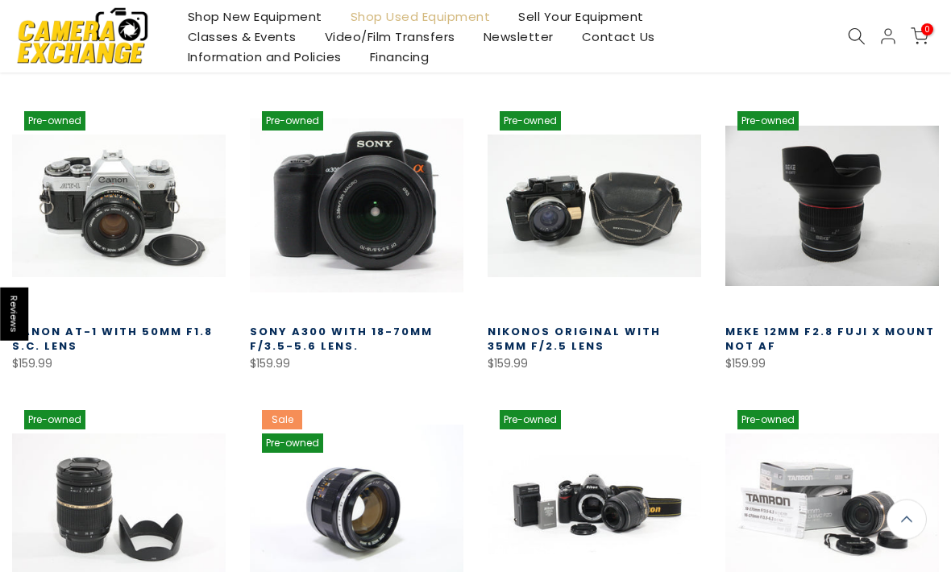
scroll to position [40156, 0]
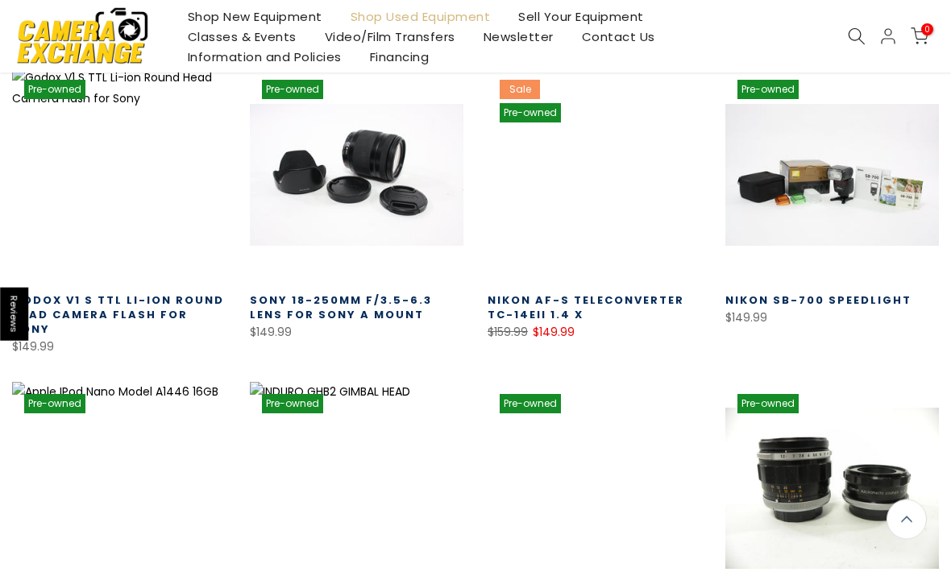
scroll to position [41113, 0]
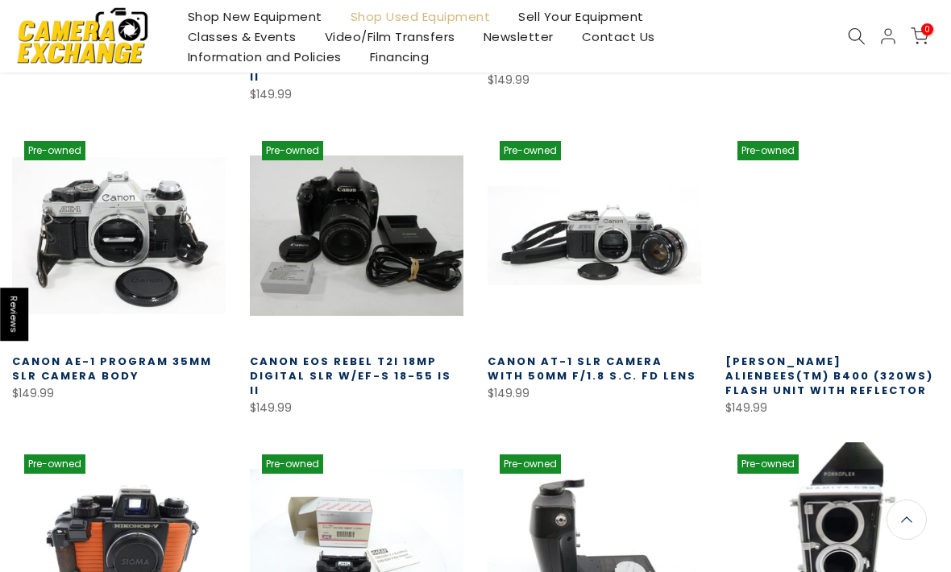
scroll to position [42033, 0]
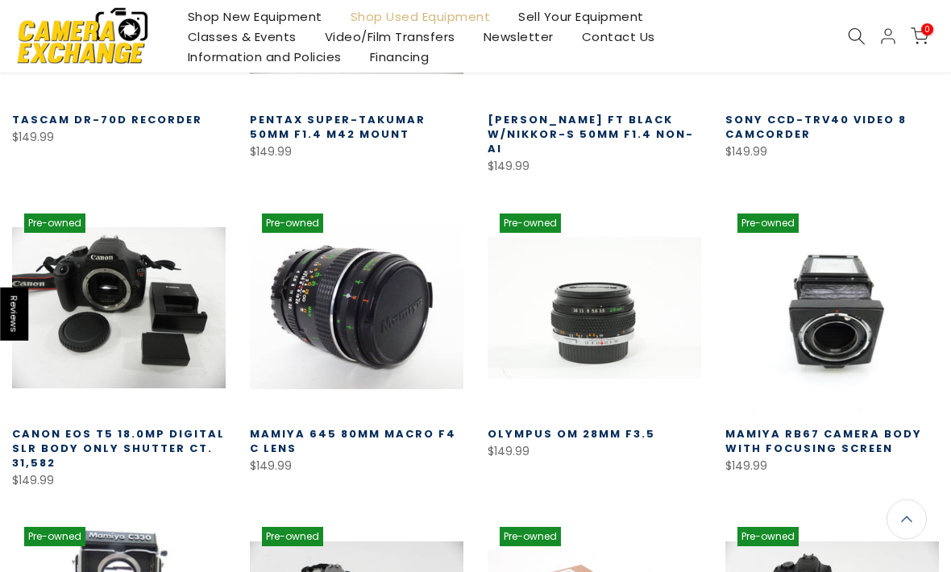
scroll to position [42865, 0]
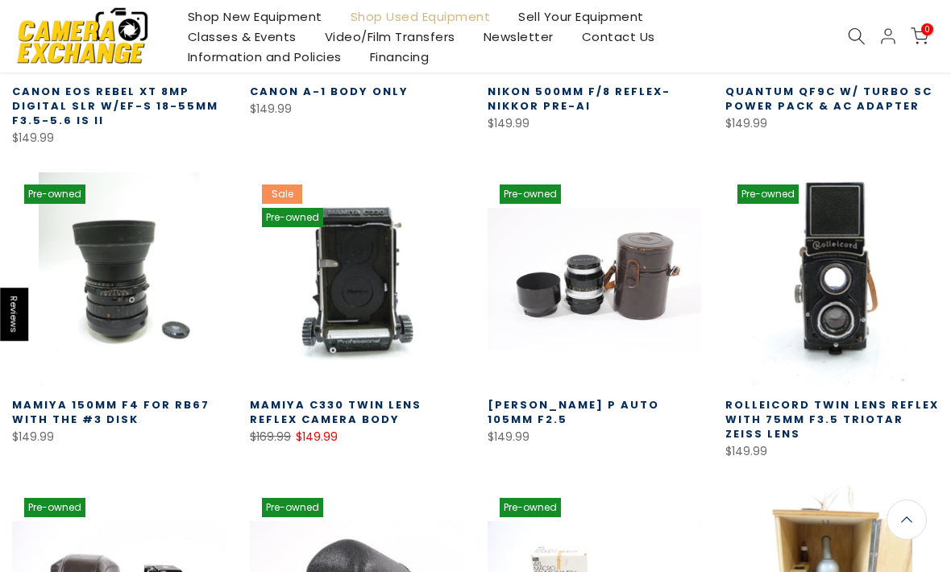
scroll to position [43844, 0]
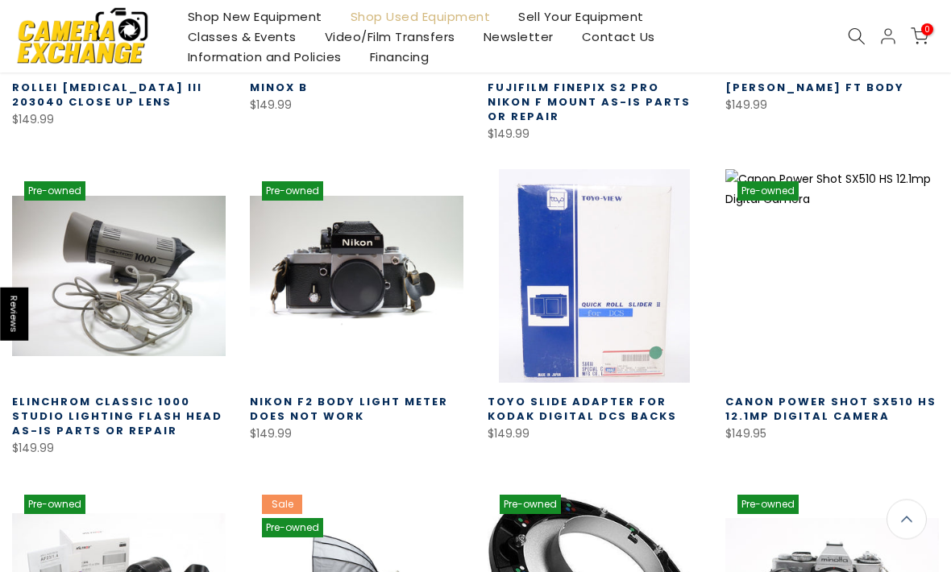
scroll to position [44789, 0]
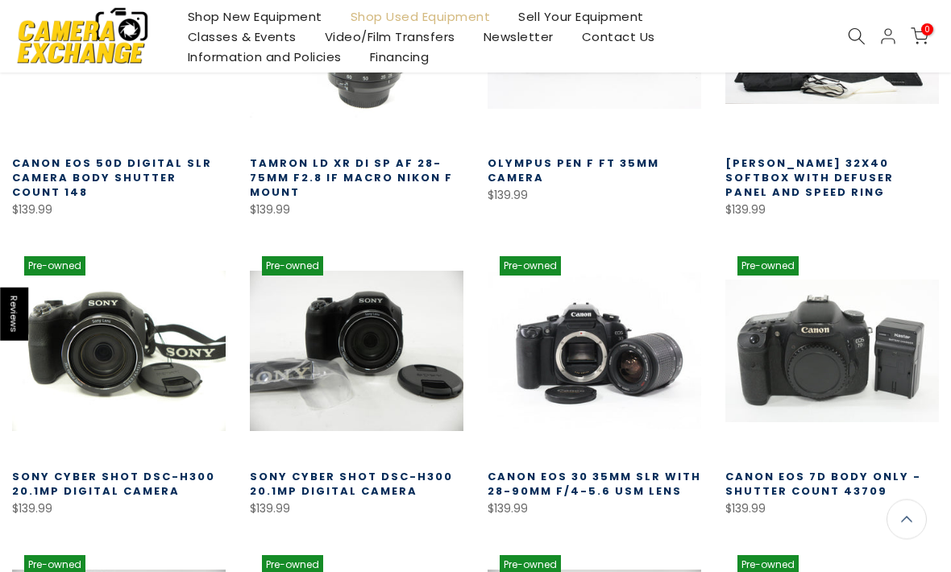
scroll to position [45668, 0]
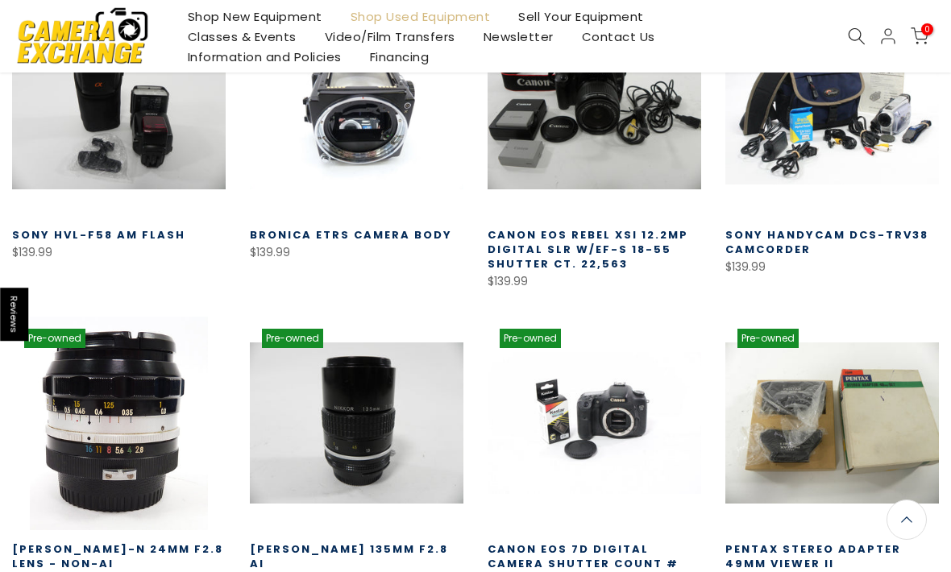
scroll to position [46212, 0]
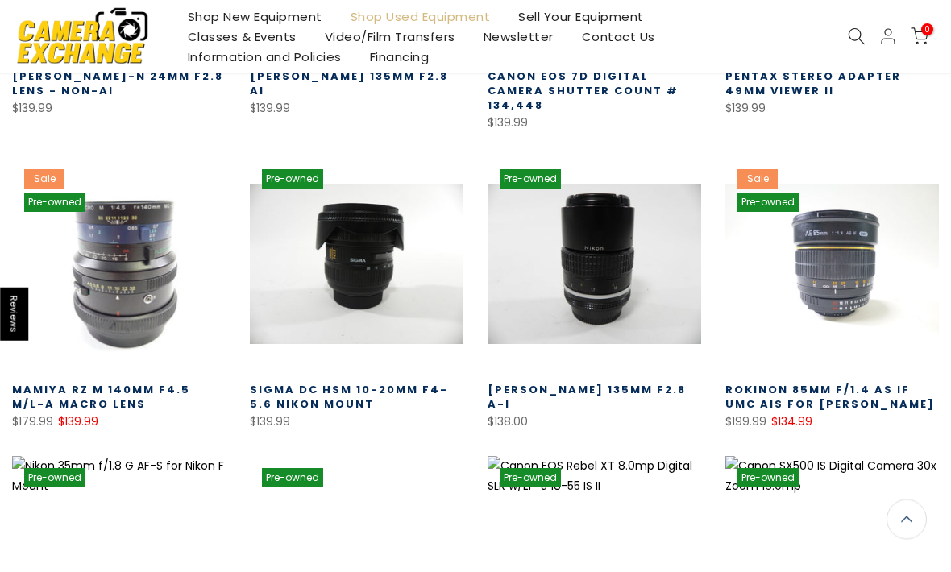
scroll to position [46682, 0]
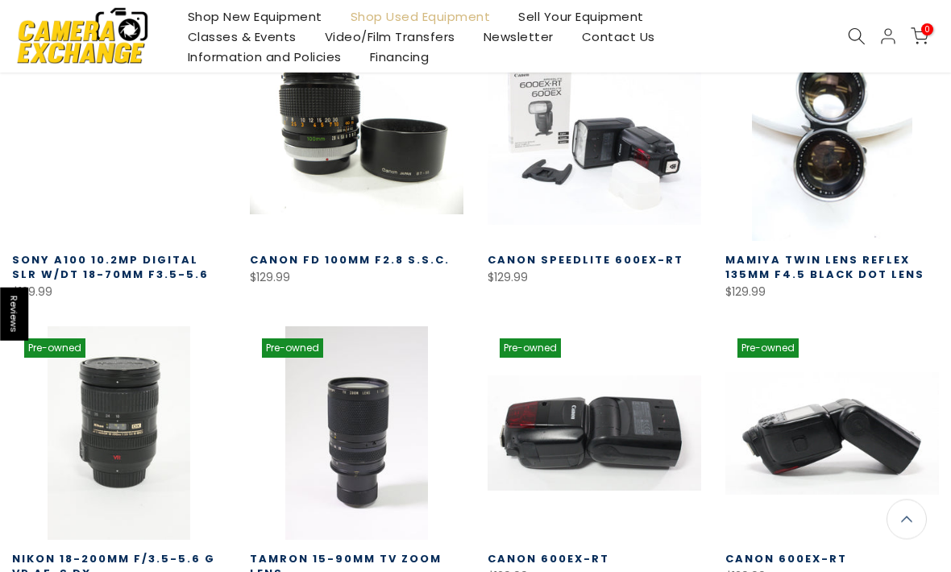
scroll to position [47424, 0]
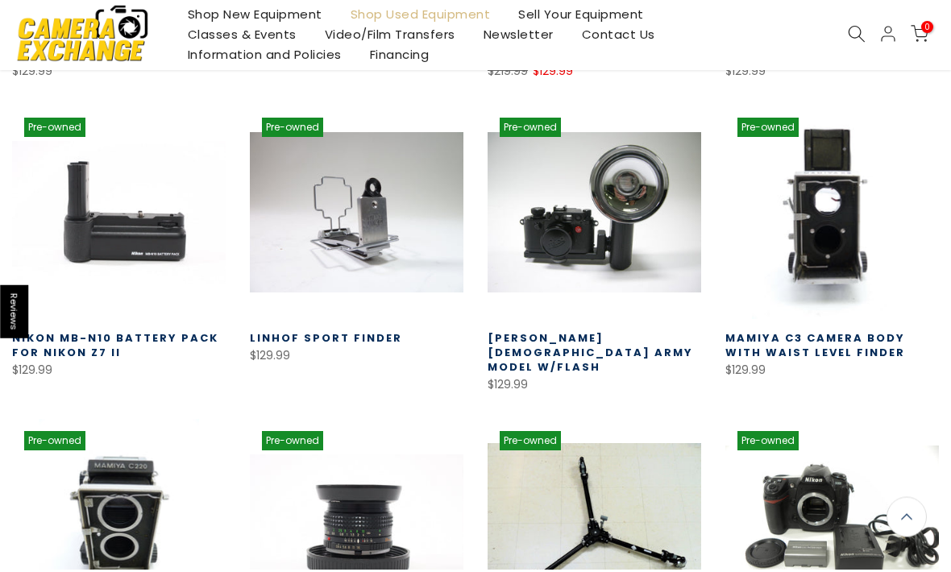
scroll to position [48535, 0]
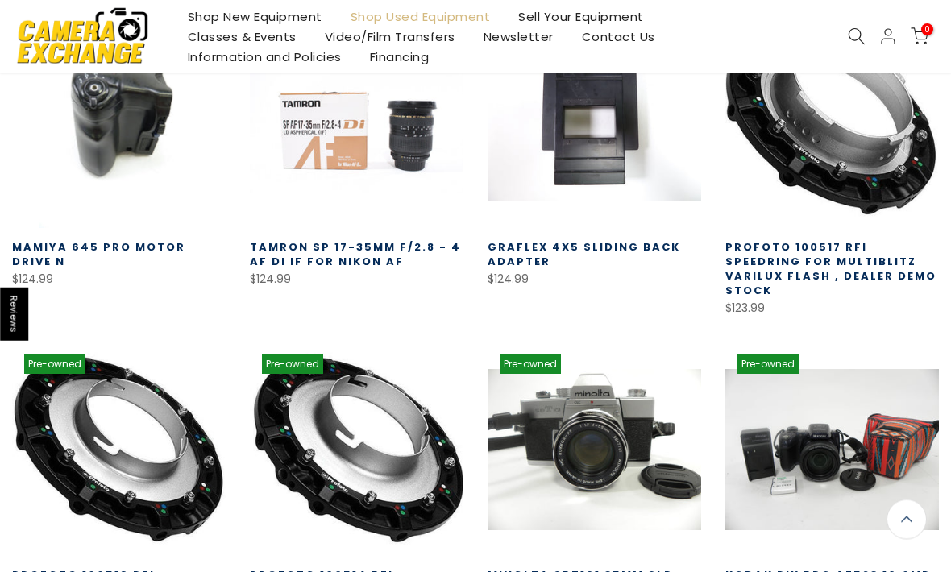
scroll to position [49264, 0]
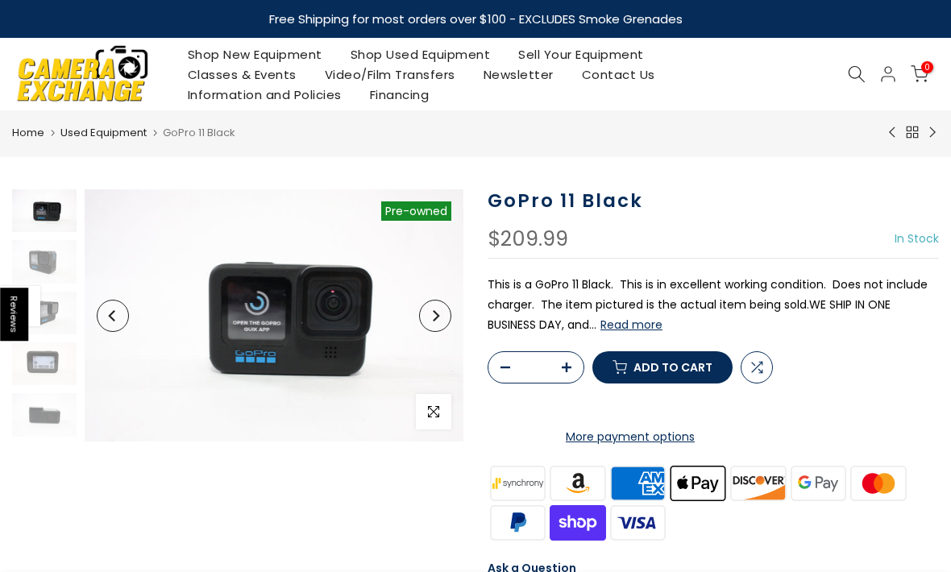
click at [426, 318] on button "Next" at bounding box center [435, 316] width 32 height 32
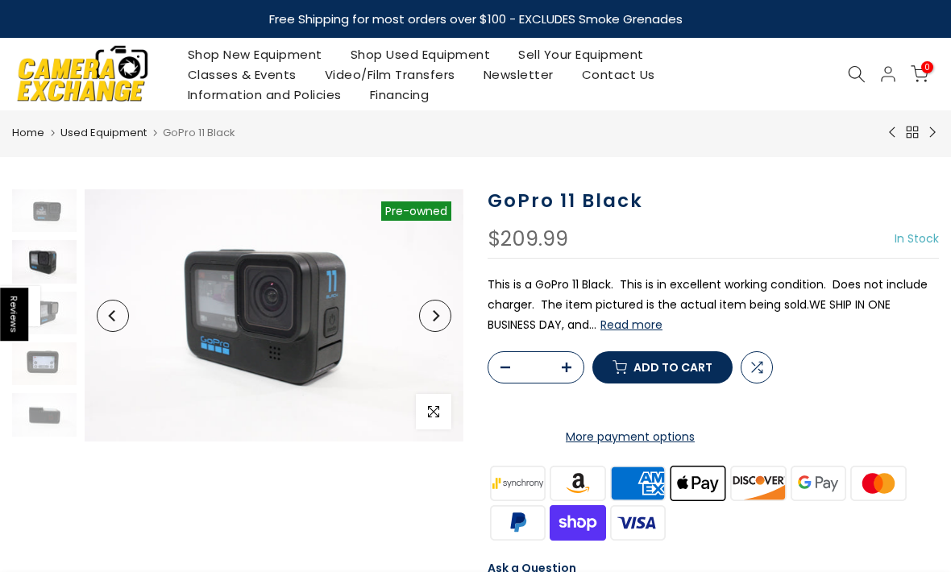
click at [427, 314] on button "Next" at bounding box center [435, 316] width 32 height 32
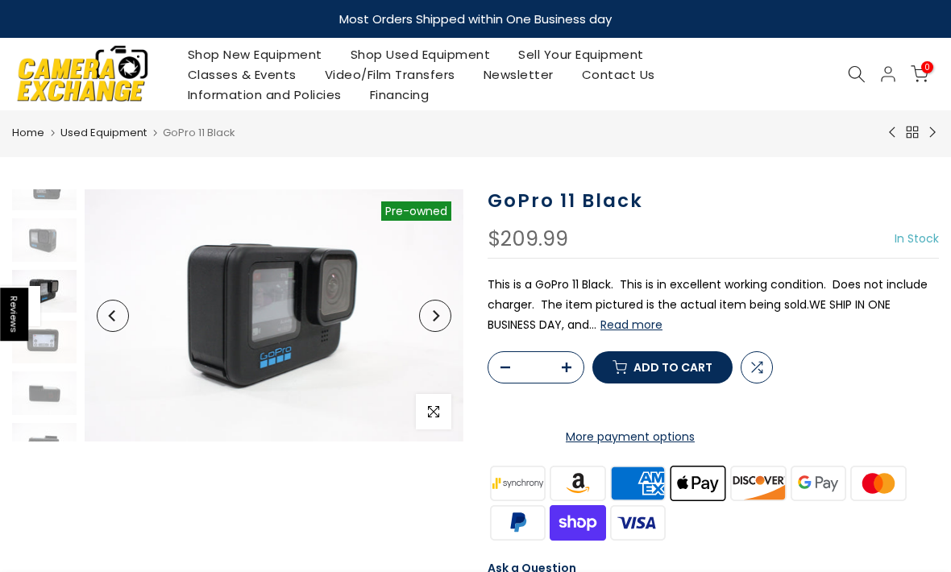
scroll to position [22, 0]
click at [433, 304] on button "Next" at bounding box center [435, 316] width 32 height 32
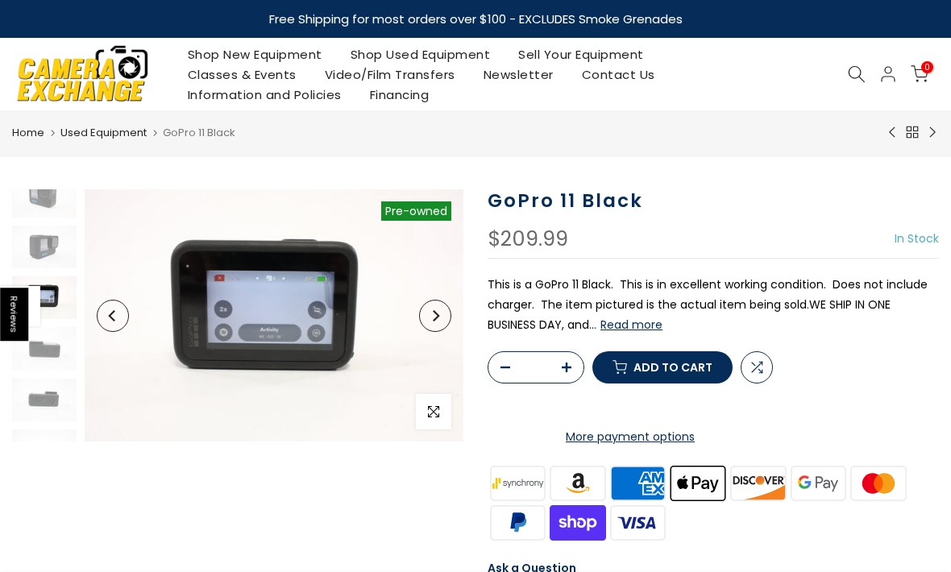
scroll to position [73, 0]
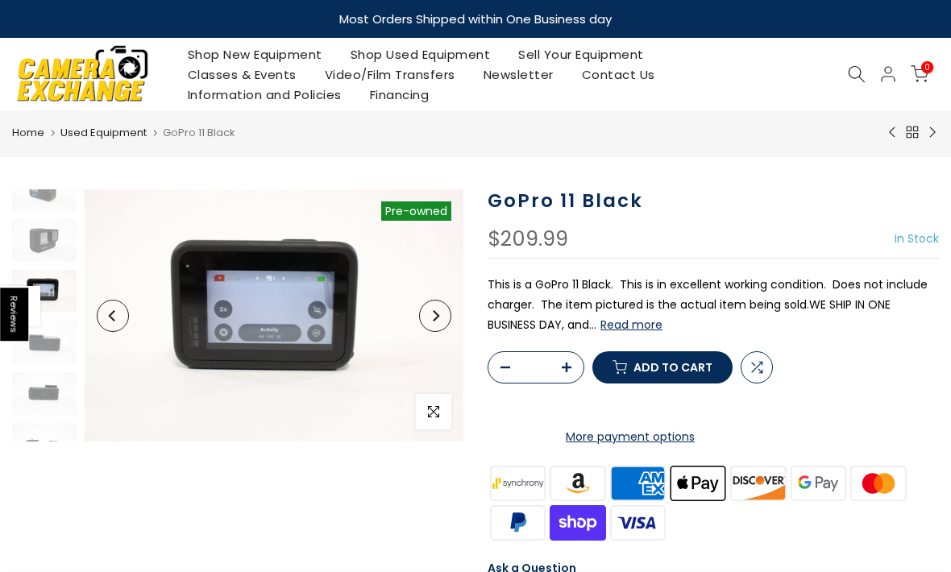
click at [434, 300] on button "Next" at bounding box center [435, 316] width 32 height 32
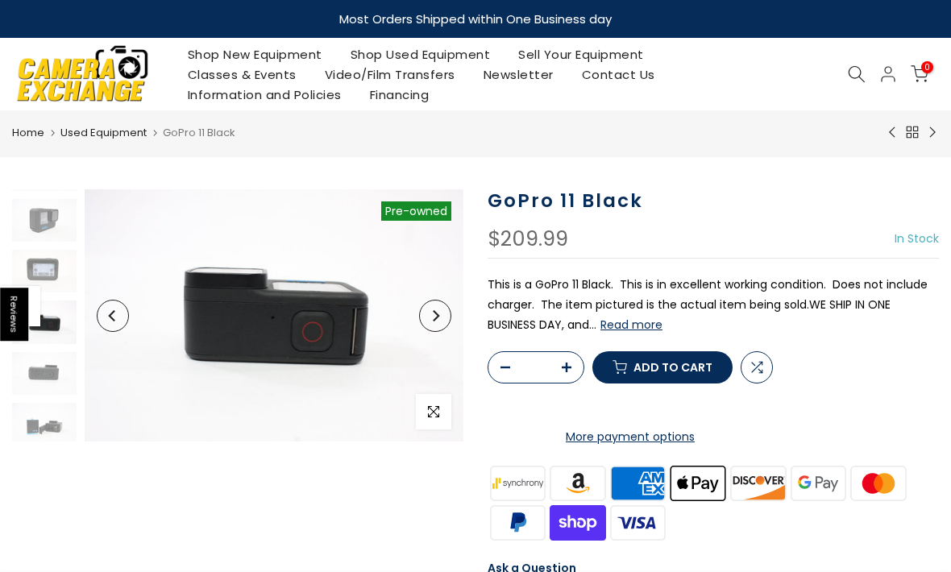
scroll to position [97, 0]
click at [429, 295] on img at bounding box center [274, 315] width 379 height 252
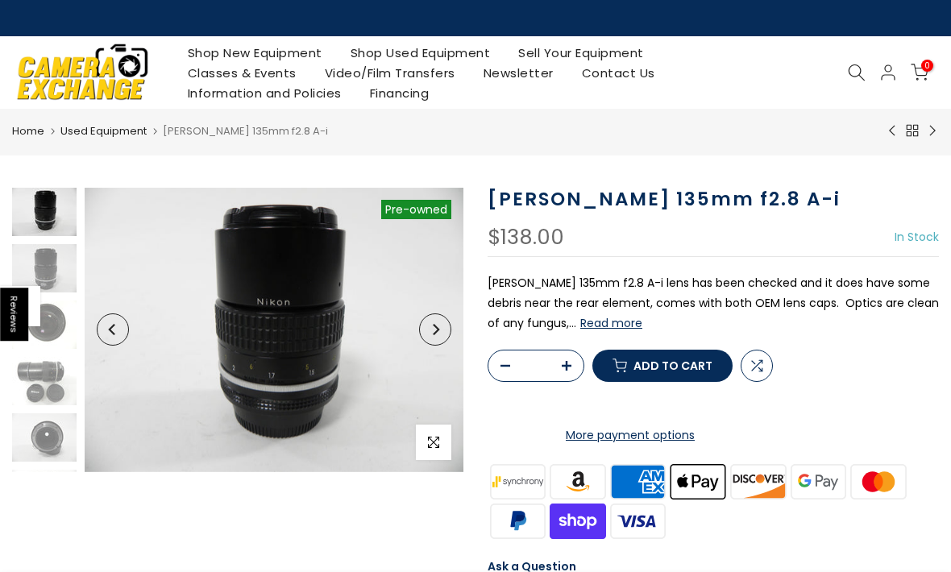
click at [433, 328] on icon "Next" at bounding box center [434, 329] width 11 height 11
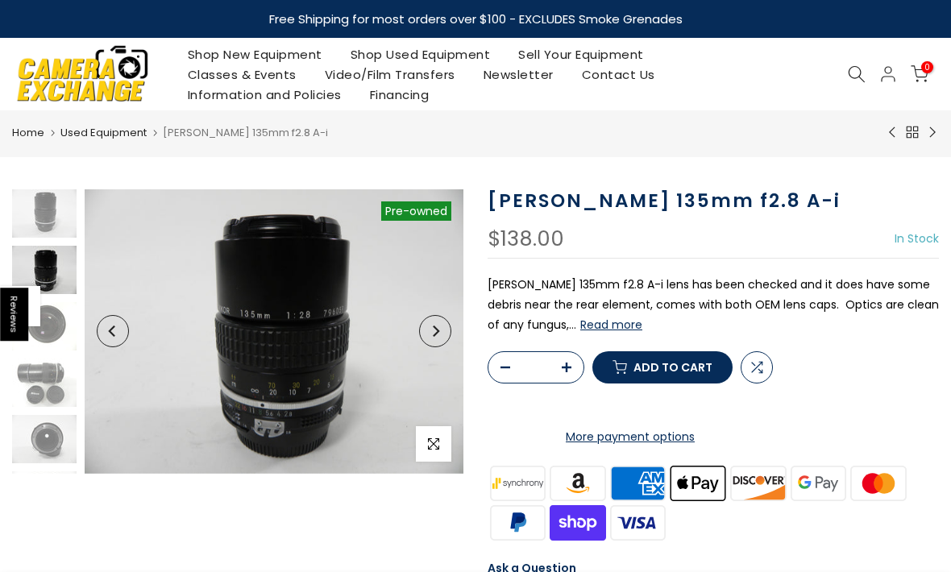
click at [438, 331] on icon "Next" at bounding box center [436, 330] width 6 height 11
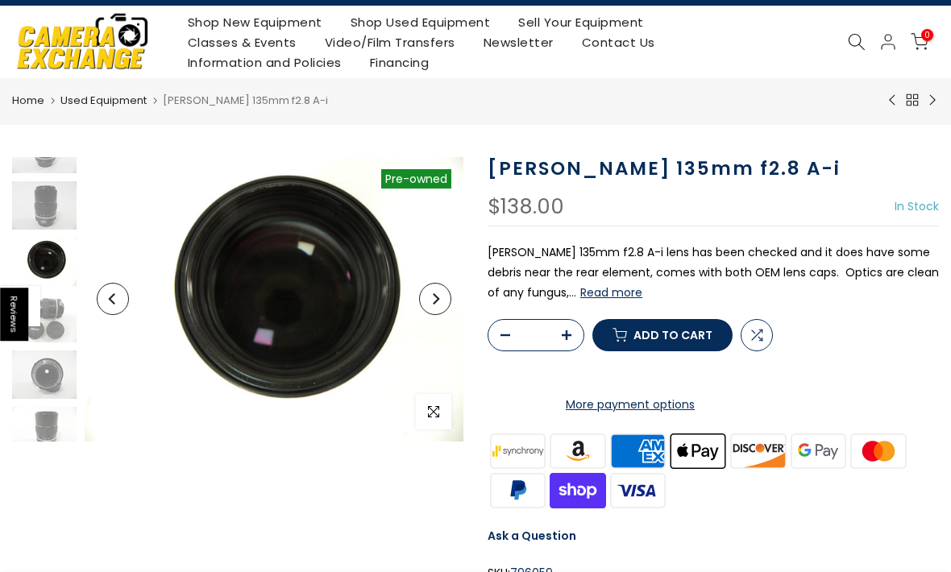
scroll to position [31, 0]
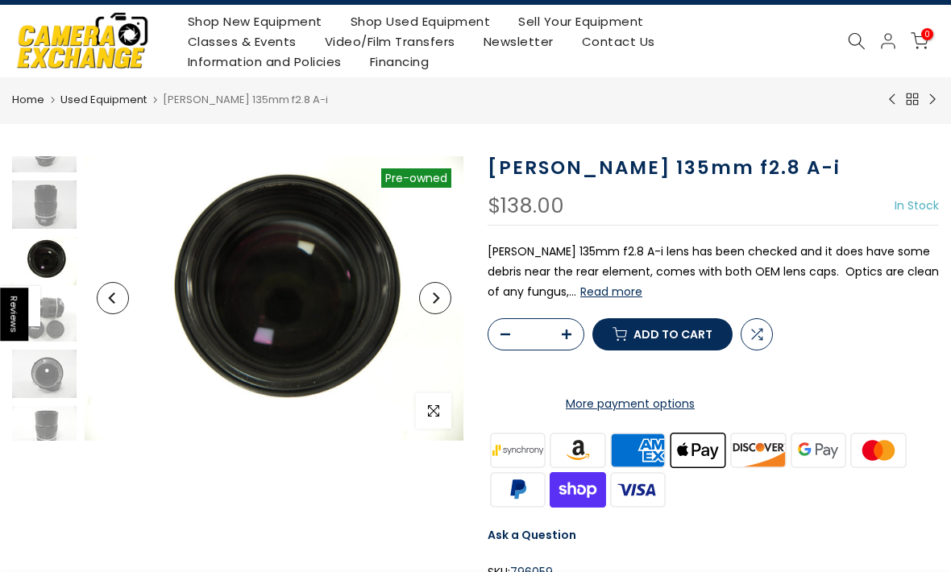
click at [433, 305] on button "Next" at bounding box center [435, 298] width 32 height 32
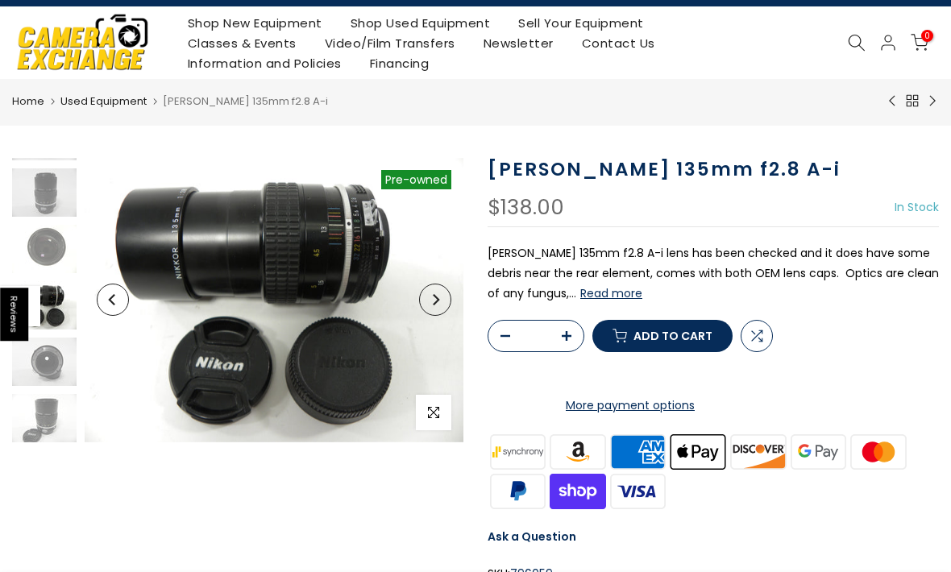
scroll to position [0, 0]
